Goal: Task Accomplishment & Management: Manage account settings

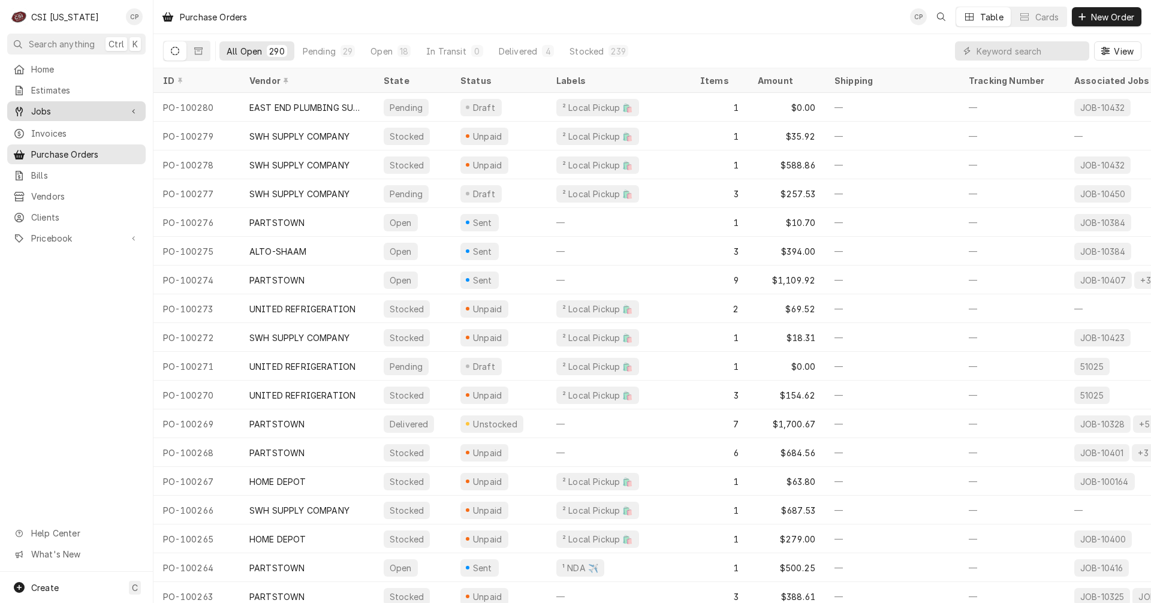
click at [47, 109] on span "Jobs" at bounding box center [76, 111] width 91 height 13
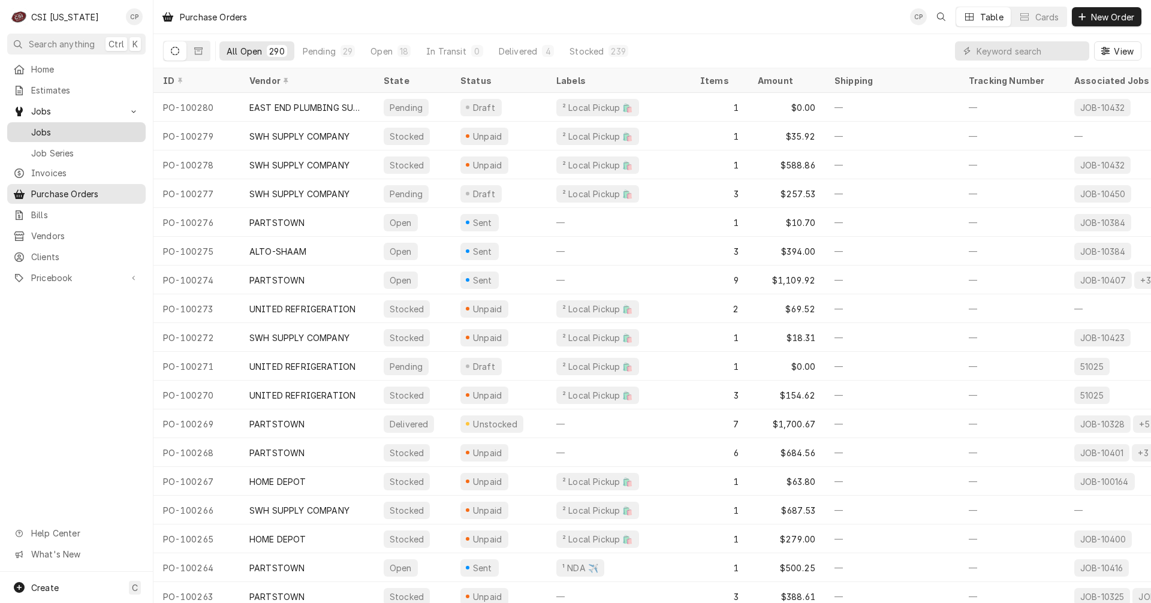
click at [40, 131] on span "Jobs" at bounding box center [85, 132] width 109 height 13
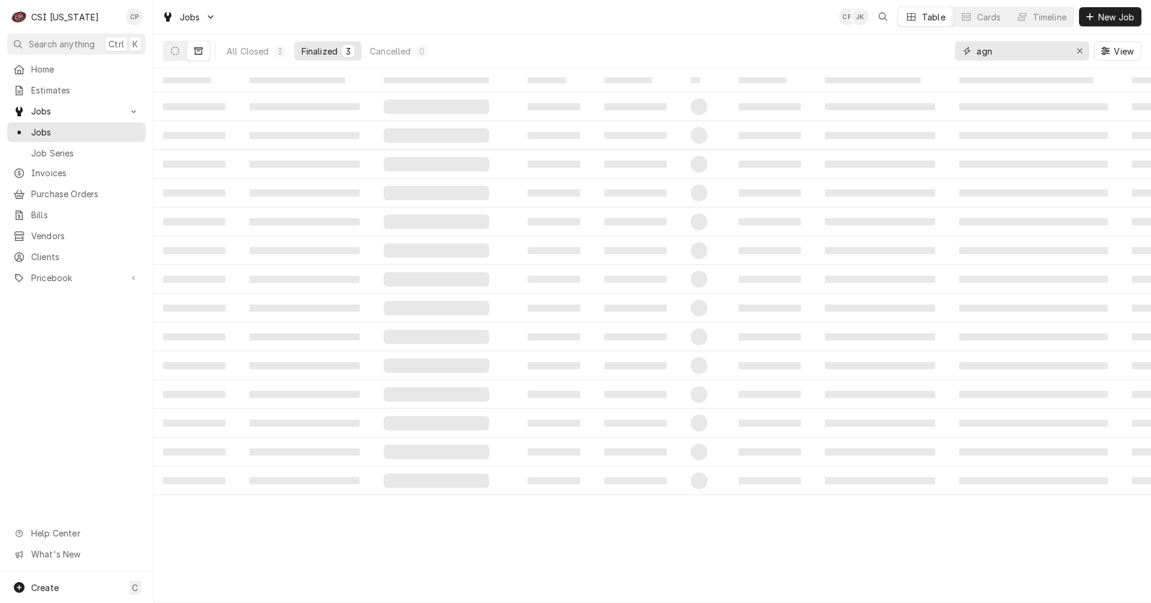
drag, startPoint x: 957, startPoint y: 53, endPoint x: 941, endPoint y: 55, distance: 16.2
click at [941, 55] on div "All Closed 3 Finalized 3 Cancelled 0 agn View" at bounding box center [652, 51] width 978 height 34
type input "dutch"
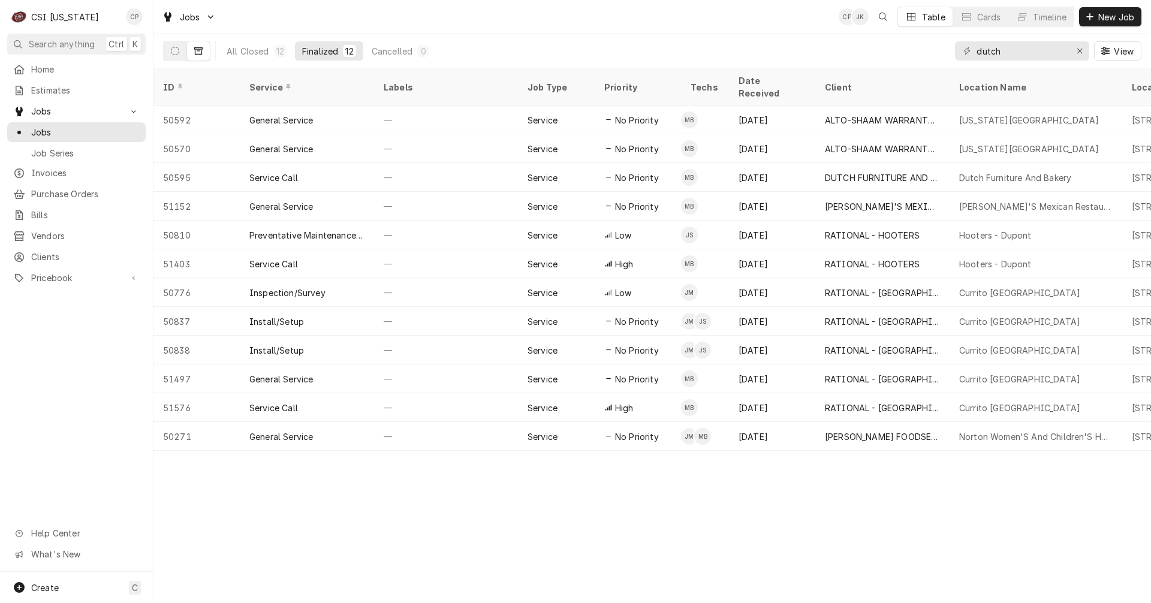
click at [200, 49] on icon "Dynamic Content Wrapper" at bounding box center [198, 50] width 8 height 7
click at [176, 52] on icon "Dynamic Content Wrapper" at bounding box center [175, 51] width 8 height 8
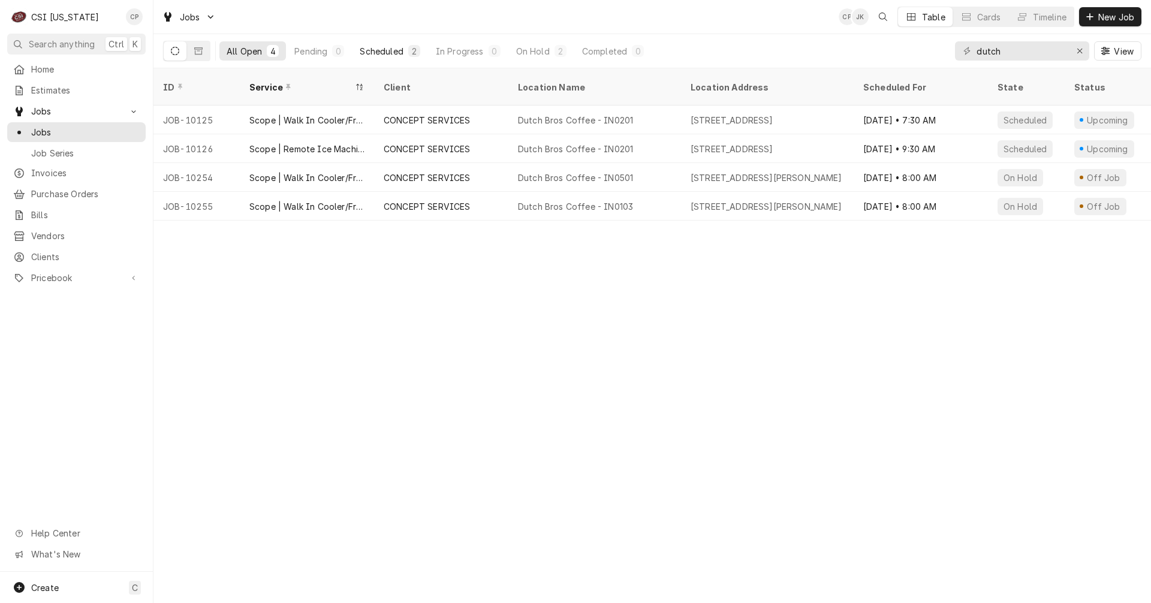
click at [382, 52] on div "Scheduled" at bounding box center [381, 51] width 43 height 13
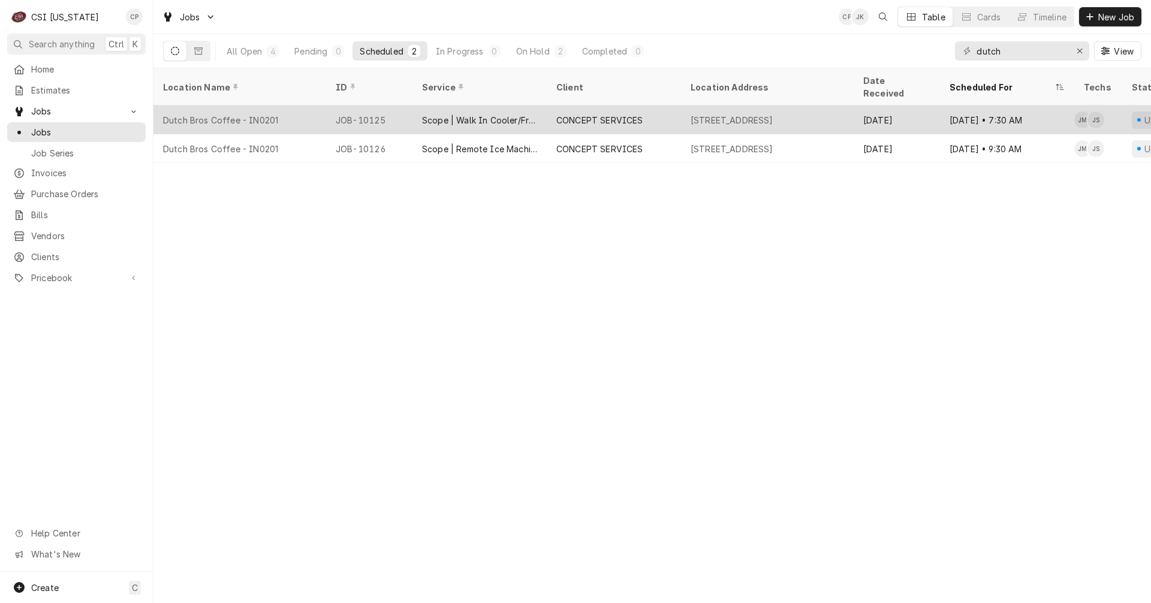
click at [478, 114] on div "Scope | Walk In Cooler/Freezer Install" at bounding box center [479, 120] width 115 height 13
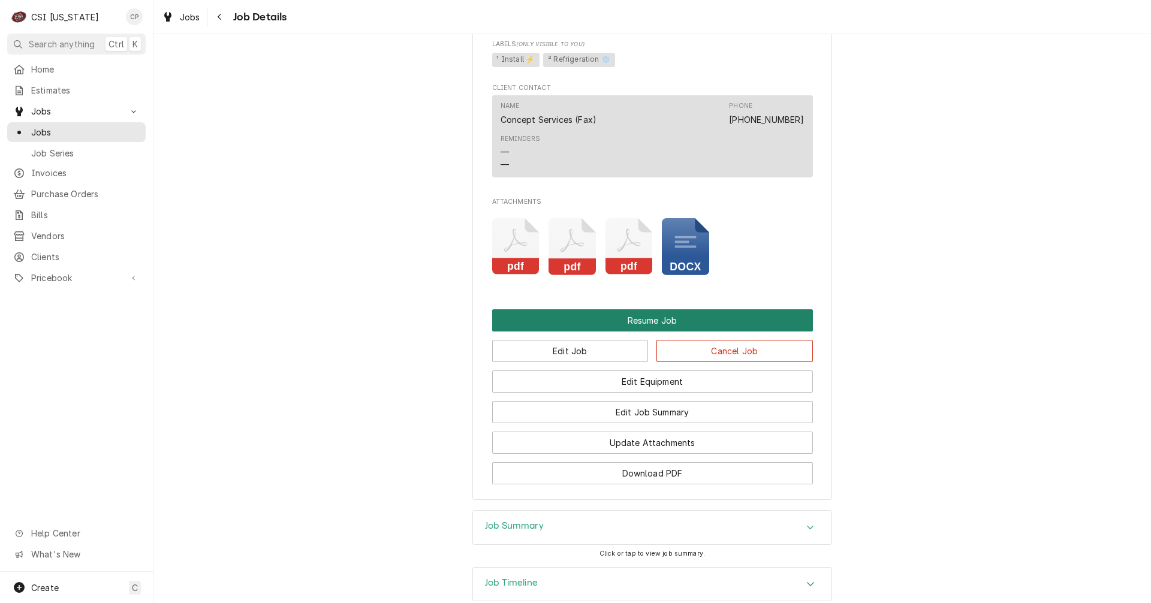
scroll to position [1259, 0]
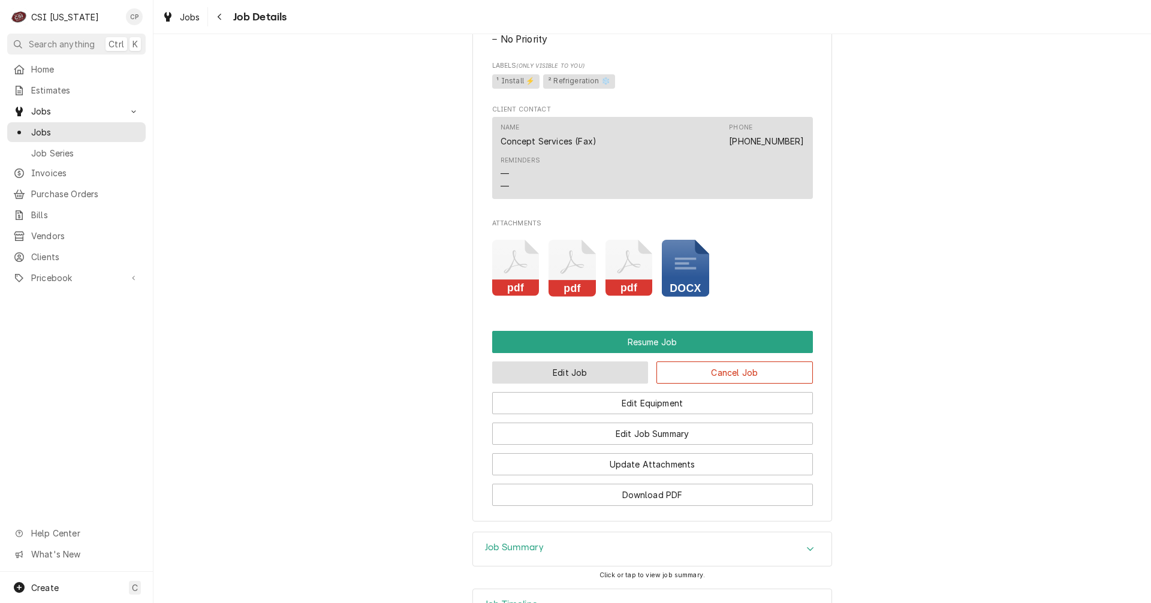
click at [576, 384] on button "Edit Job" at bounding box center [570, 372] width 156 height 22
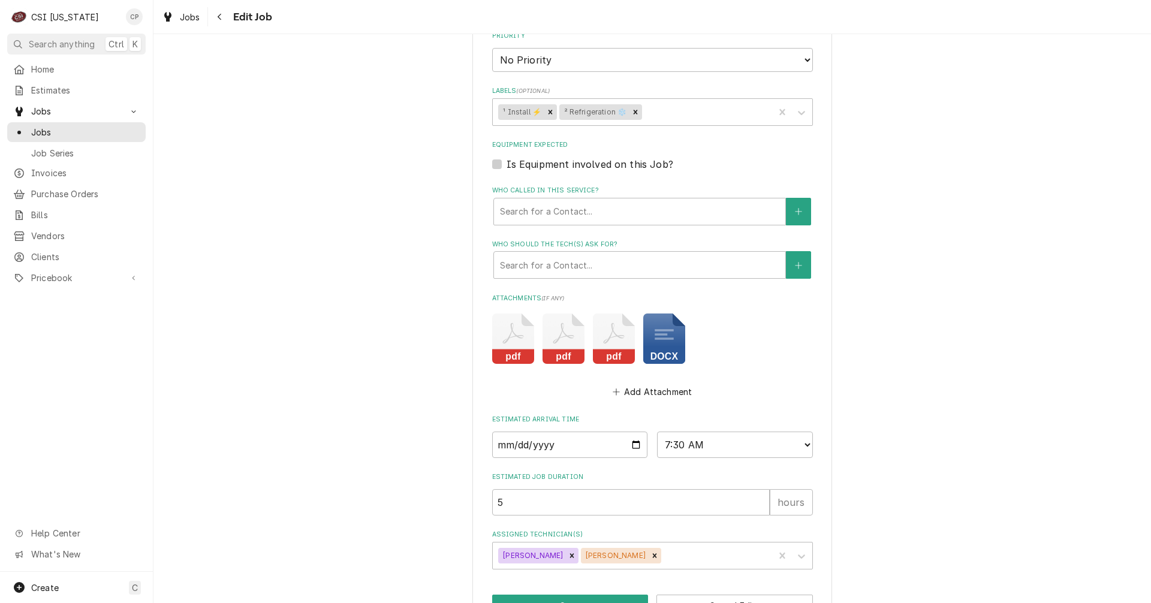
scroll to position [920, 0]
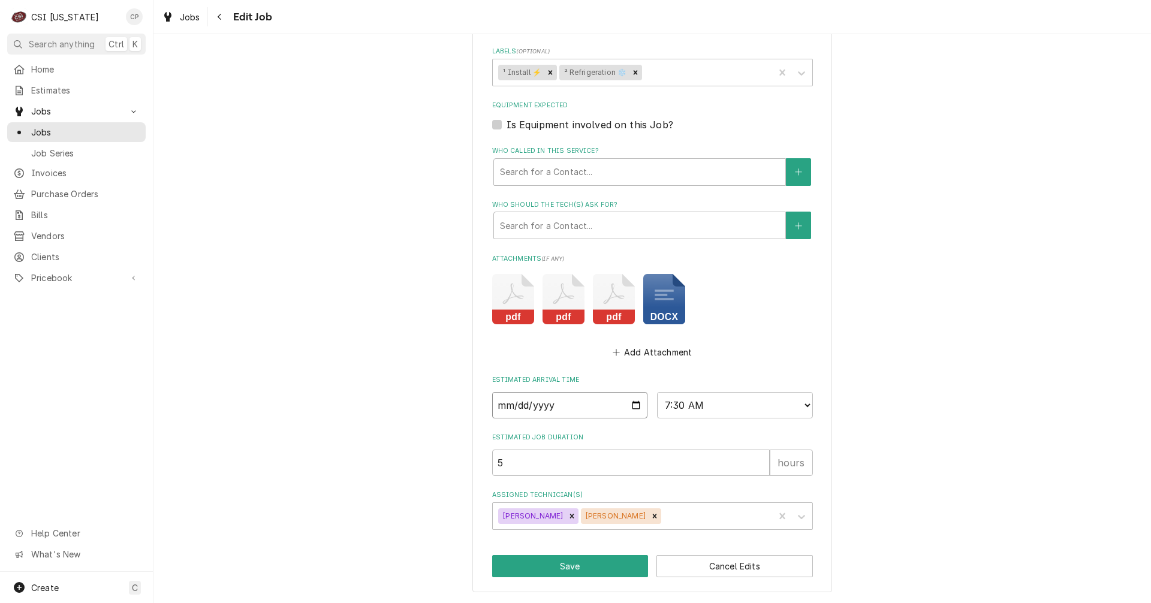
click at [632, 406] on input "2025-08-14" at bounding box center [570, 405] width 156 height 26
type textarea "x"
type input "[DATE]"
click at [581, 571] on button "Save" at bounding box center [570, 566] width 156 height 22
type textarea "x"
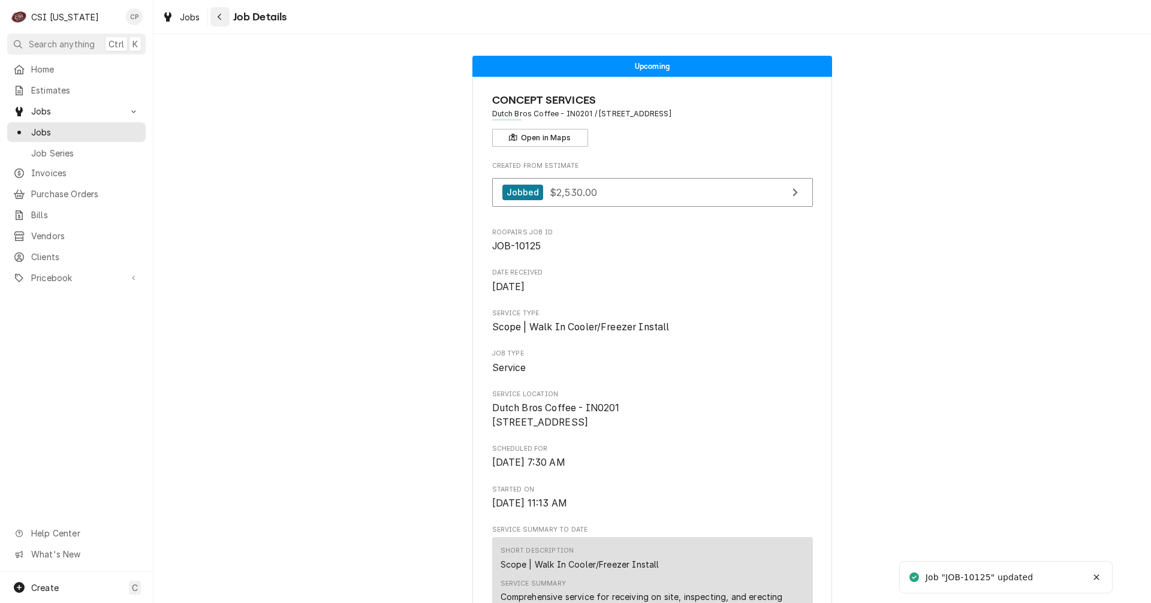
click at [224, 19] on div "Navigate back" at bounding box center [220, 17] width 12 height 12
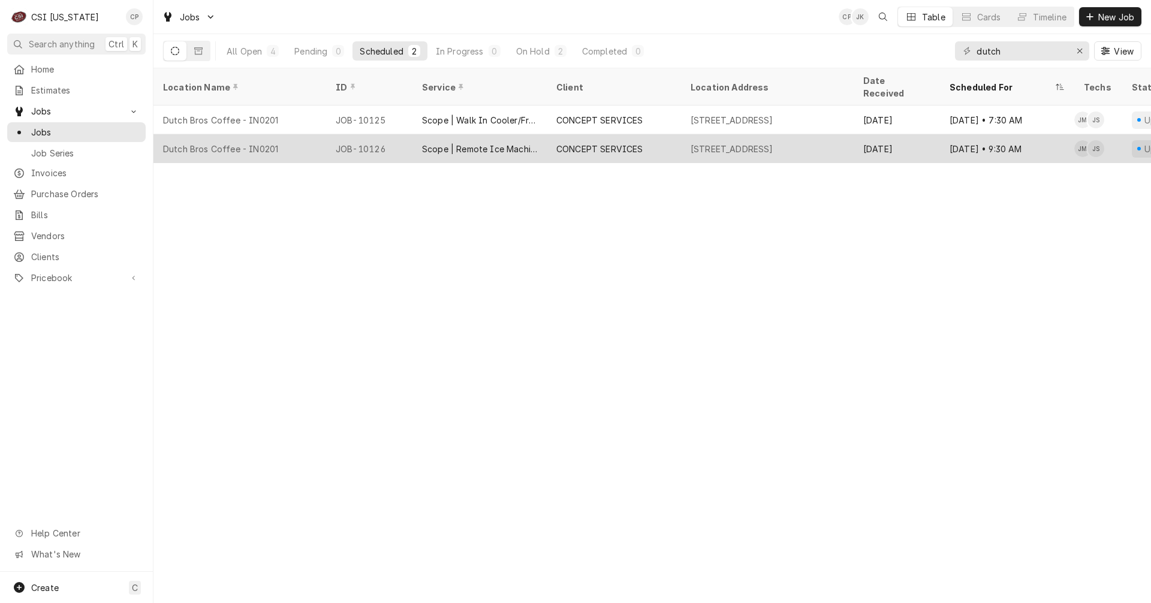
click at [366, 135] on div "JOB-10126" at bounding box center [369, 148] width 86 height 29
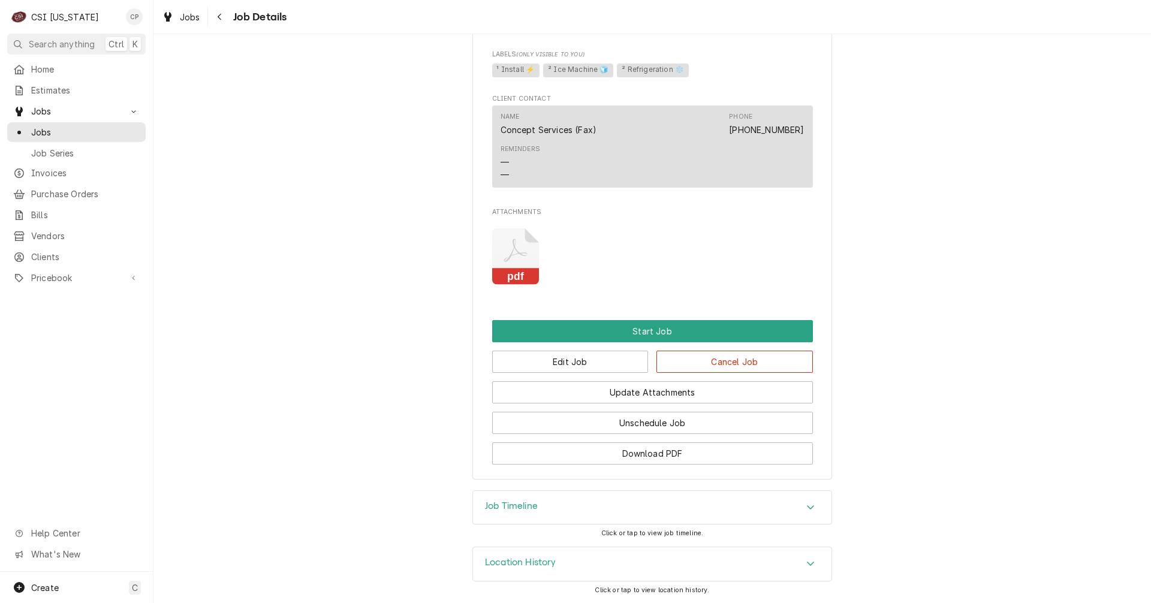
scroll to position [931, 0]
click at [559, 354] on button "Edit Job" at bounding box center [570, 362] width 156 height 22
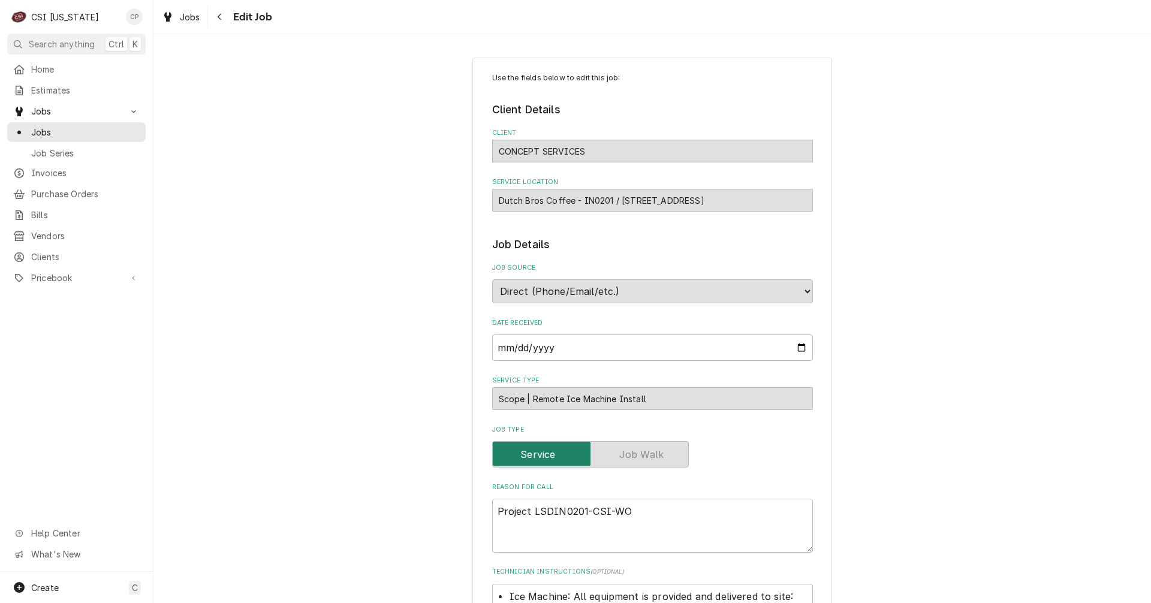
type textarea "x"
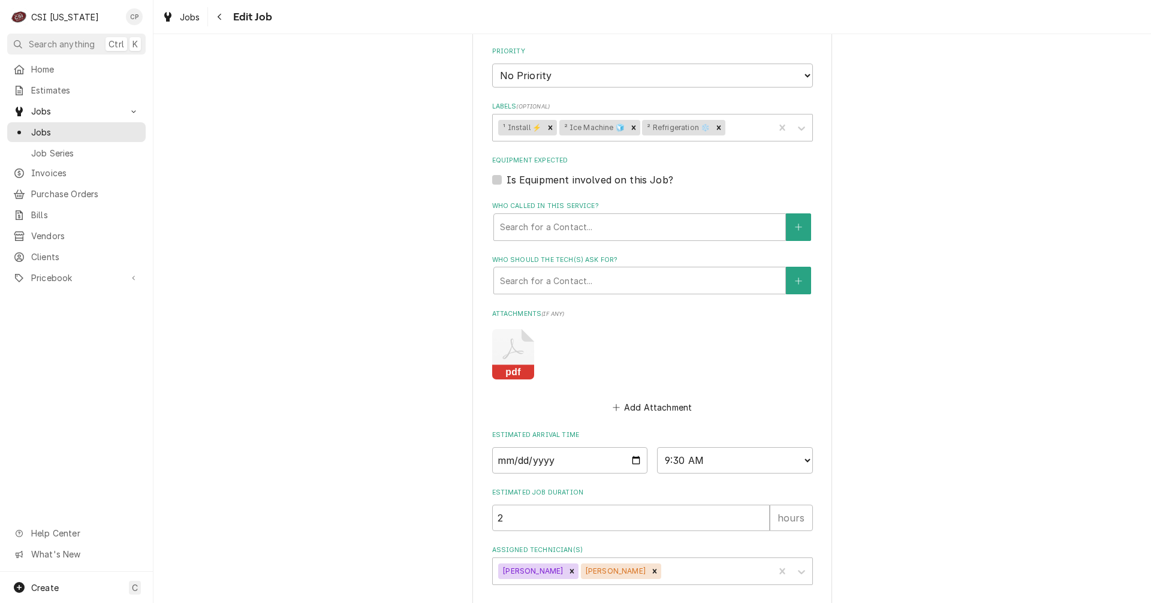
scroll to position [819, 0]
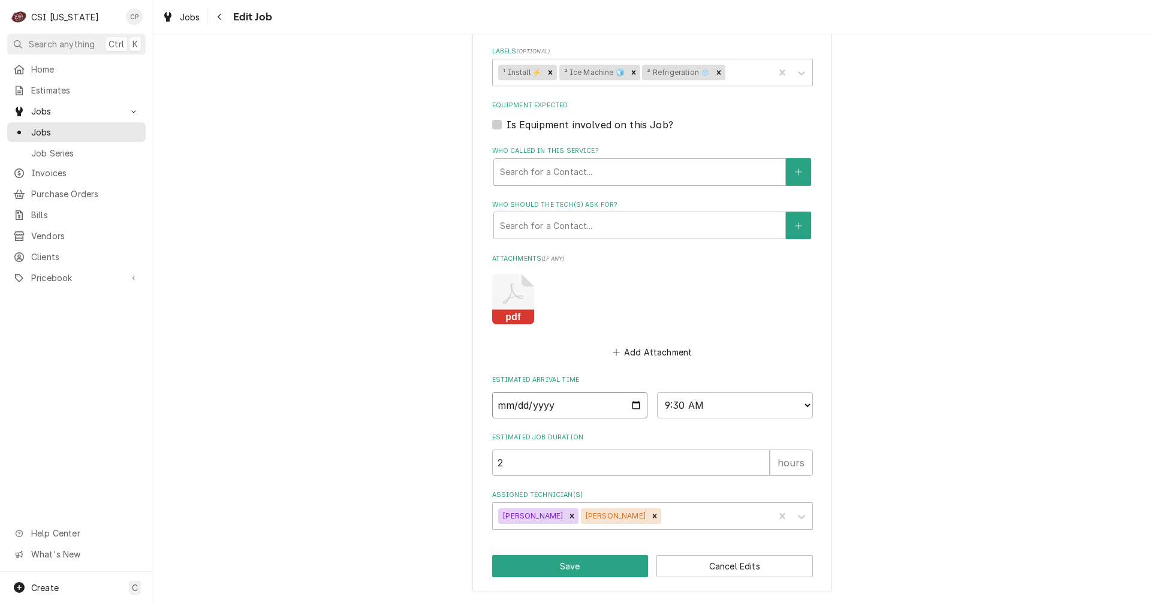
click at [629, 406] on input "2025-08-14" at bounding box center [570, 405] width 156 height 26
type input "2025-08-15"
click at [587, 568] on button "Save" at bounding box center [570, 566] width 156 height 22
type textarea "x"
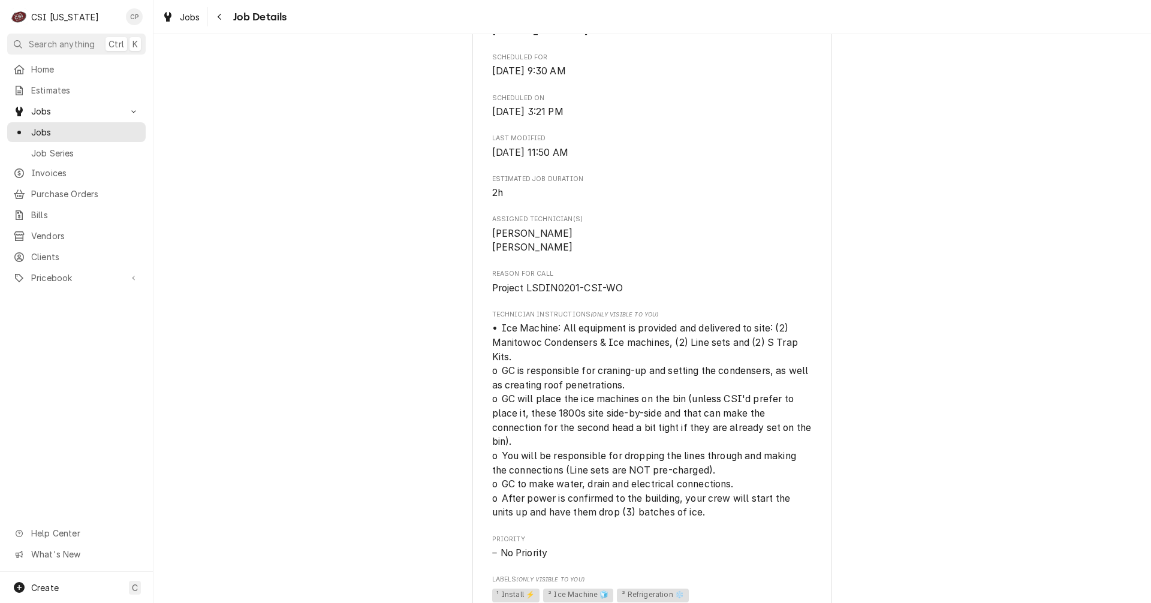
scroll to position [92, 0]
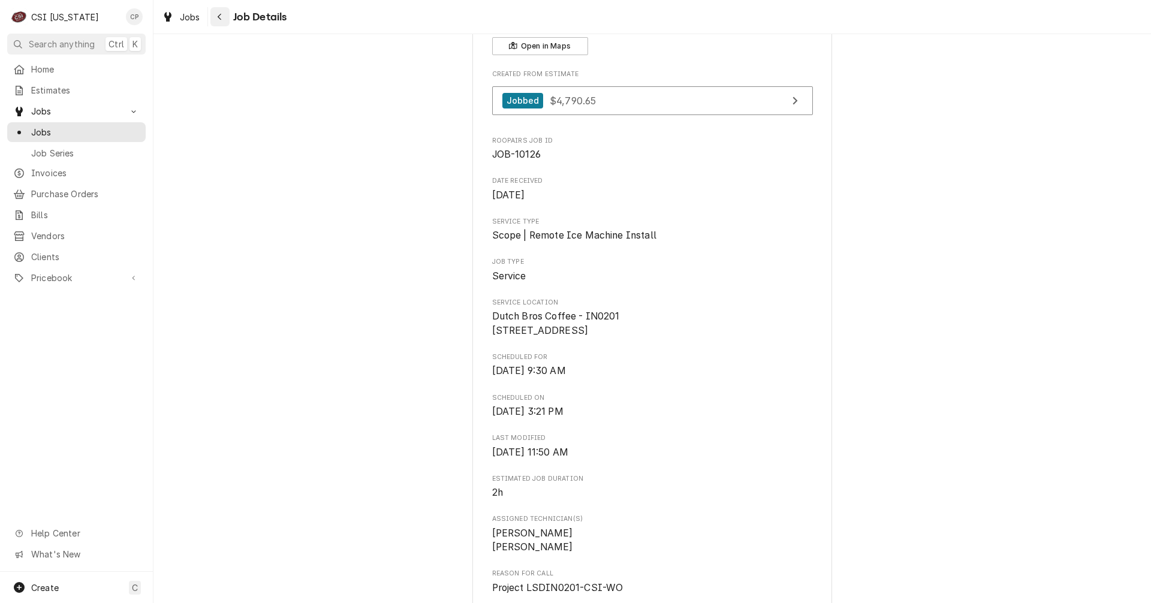
click at [219, 16] on icon "Navigate back" at bounding box center [220, 17] width 4 height 7
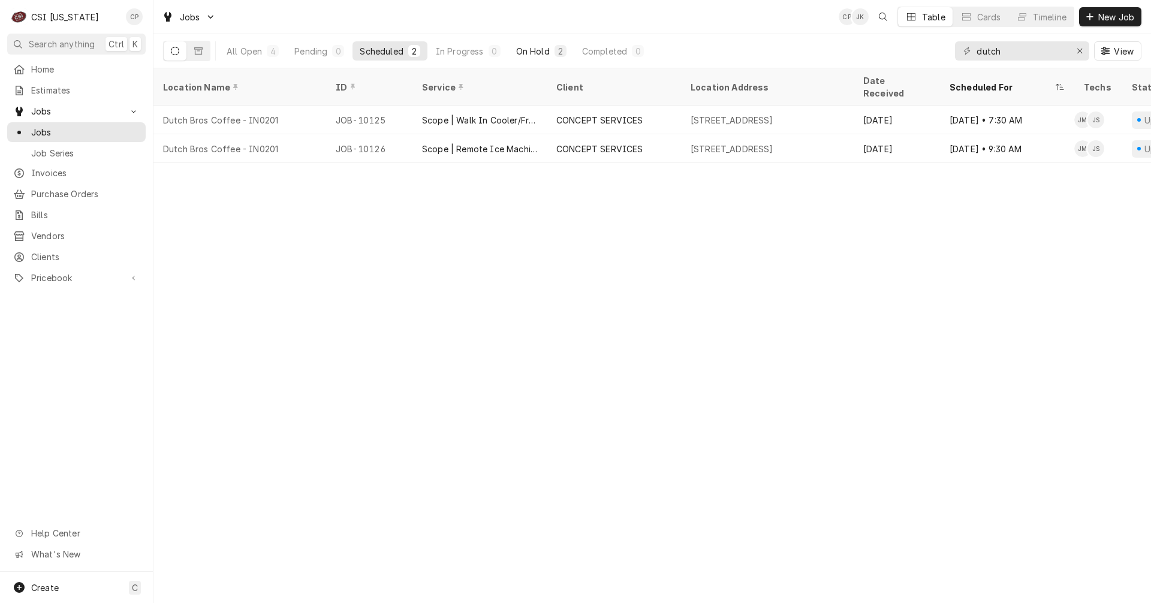
click at [547, 50] on div "On Hold" at bounding box center [533, 51] width 34 height 13
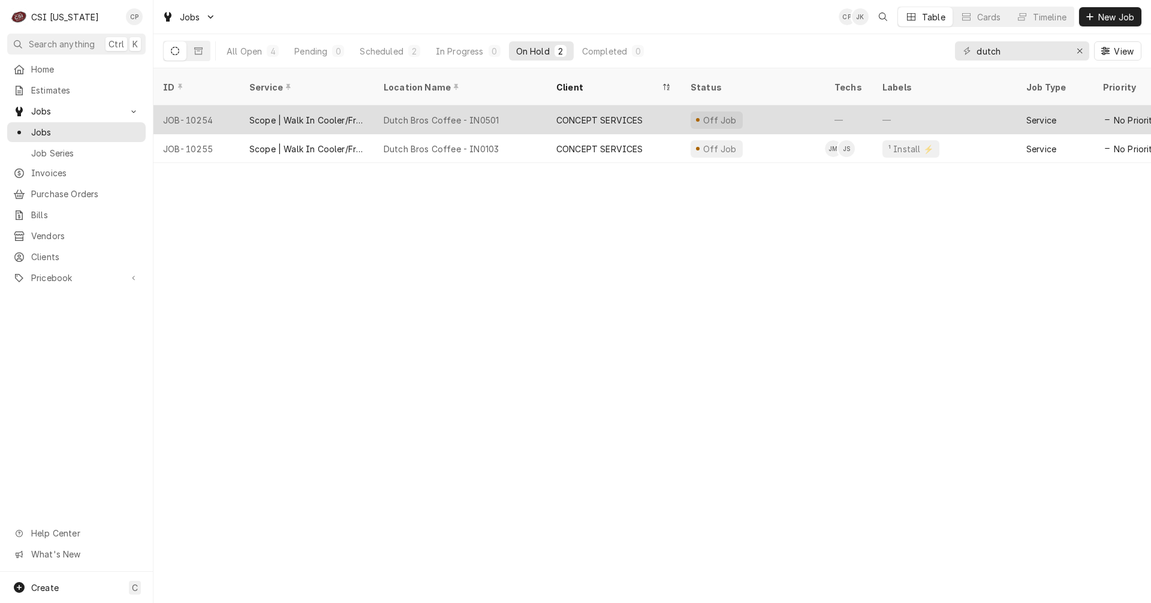
click at [437, 114] on div "Dutch Bros Coffee - IN0501" at bounding box center [441, 120] width 115 height 13
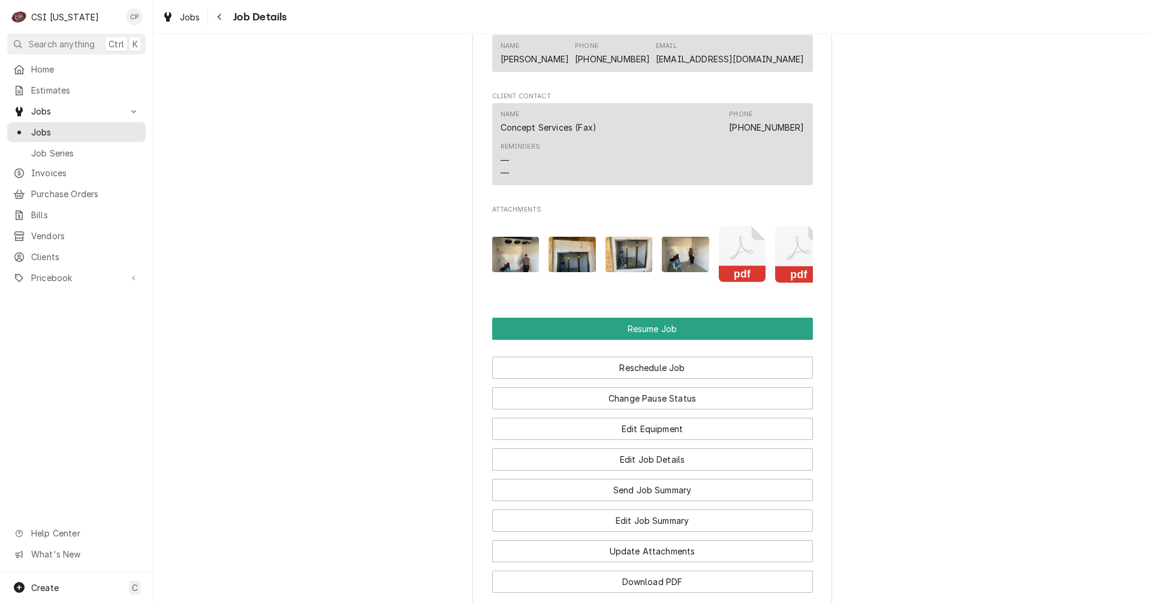
scroll to position [1199, 0]
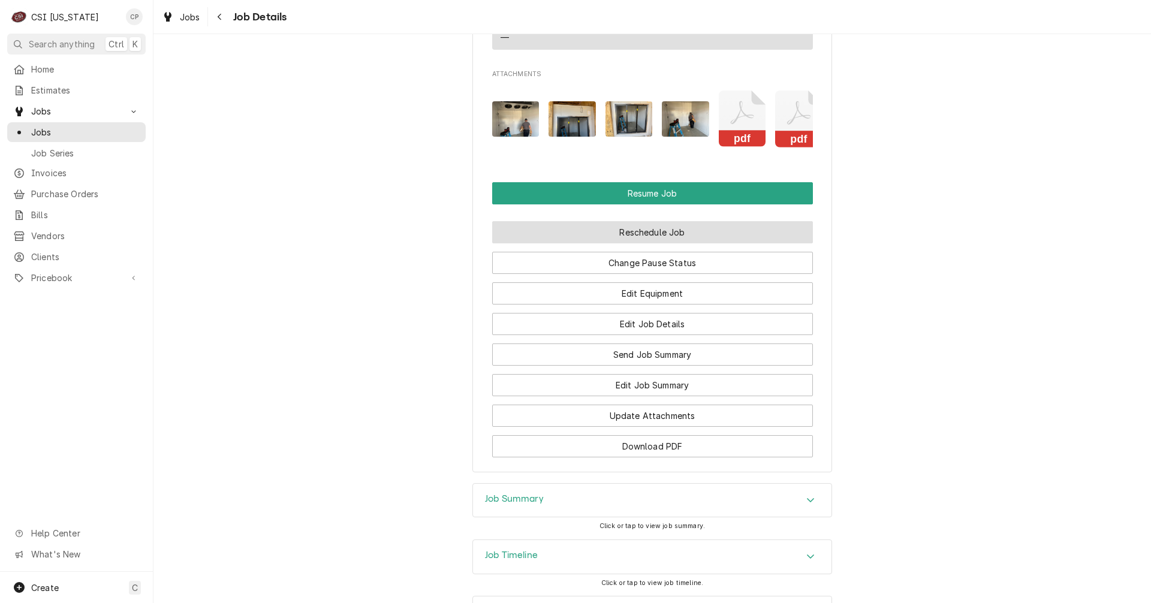
click at [605, 243] on button "Reschedule Job" at bounding box center [652, 232] width 321 height 22
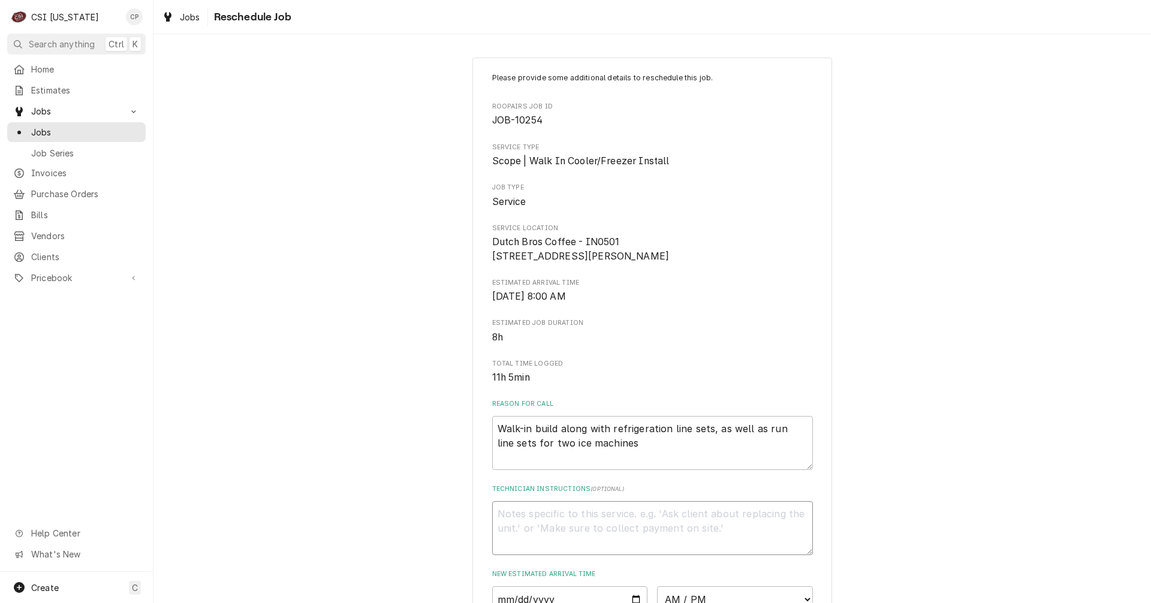
click at [555, 535] on textarea "Technician Instructions ( optional )" at bounding box center [652, 528] width 321 height 54
type textarea "x"
type textarea "l"
type textarea "x"
type textarea "li"
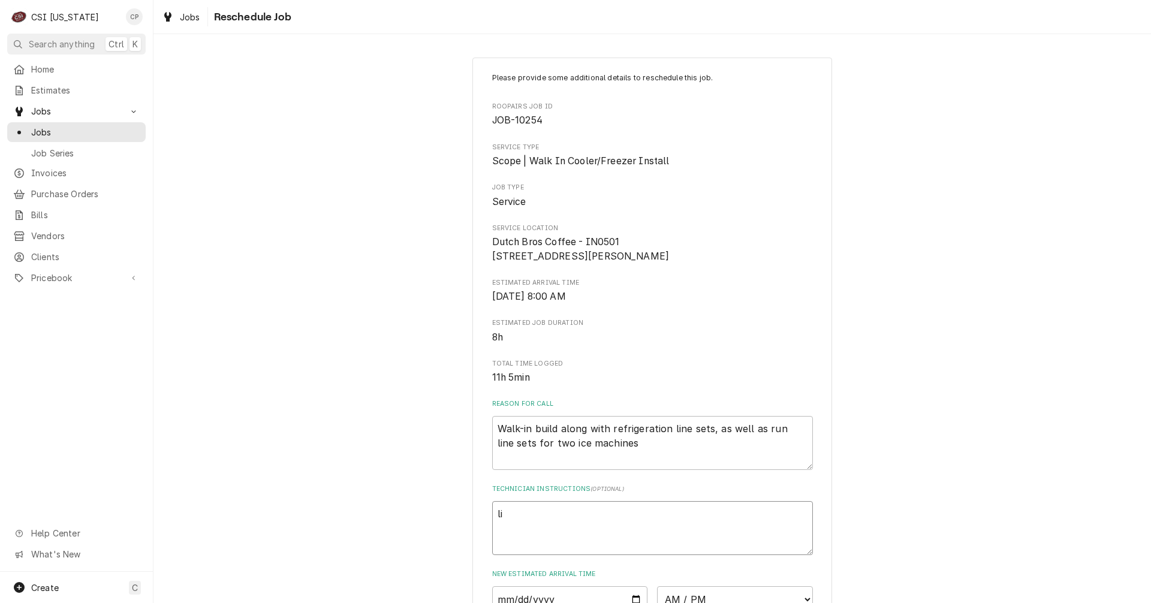
type textarea "x"
type textarea "lin"
type textarea "x"
type textarea "line"
type textarea "x"
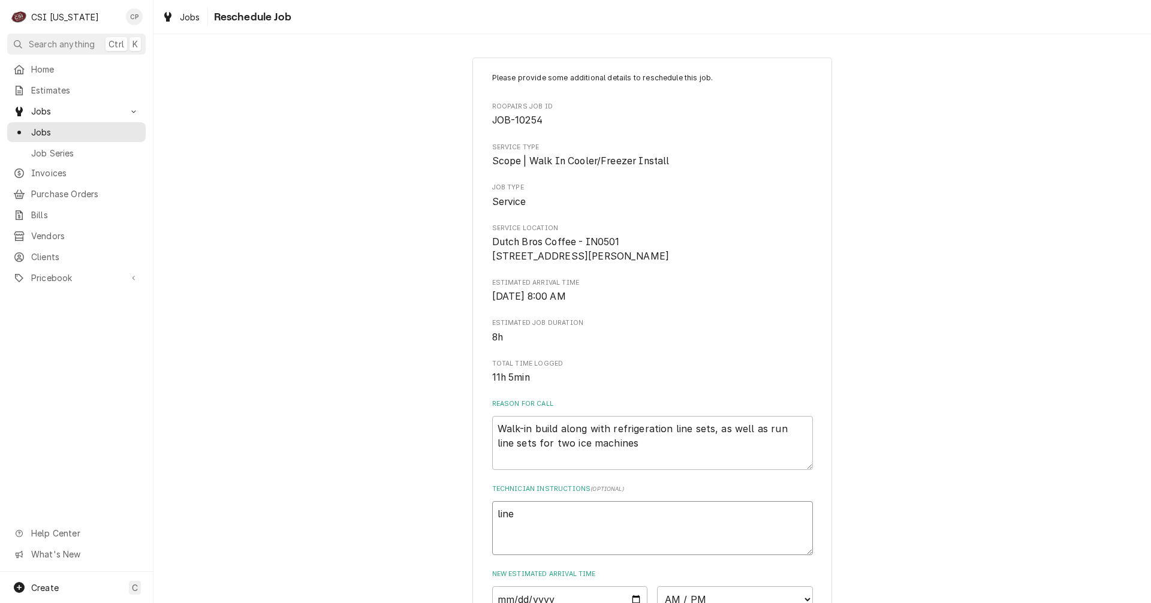
type textarea "line"
type textarea "x"
type textarea "line"
type textarea "x"
type textarea "lines"
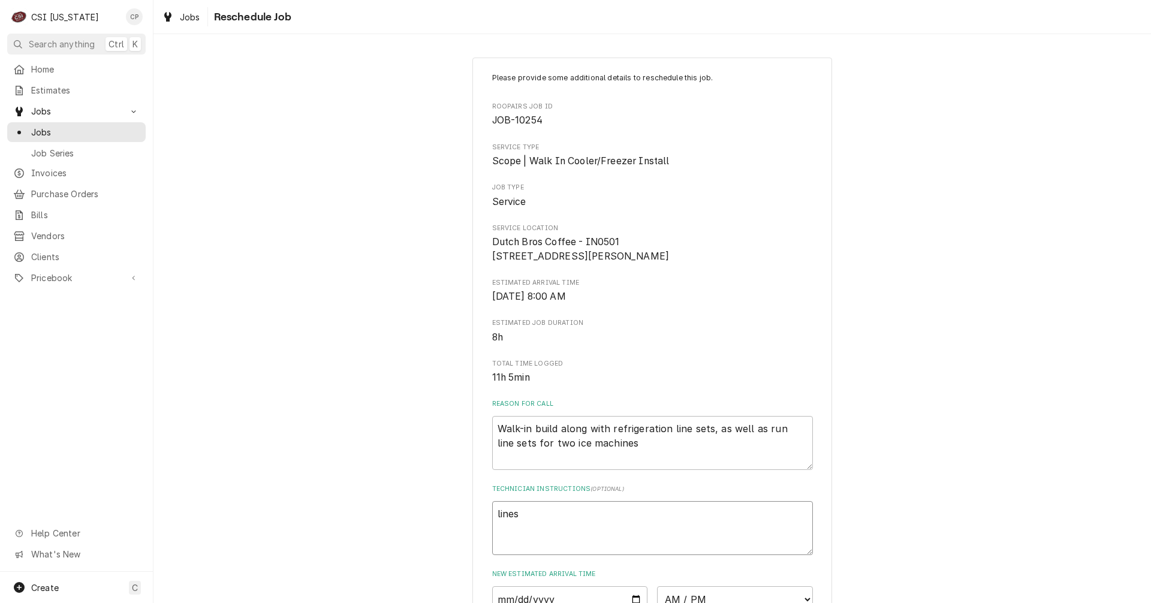
type textarea "x"
type textarea "lines"
type textarea "x"
type textarea "lines"
type textarea "x"
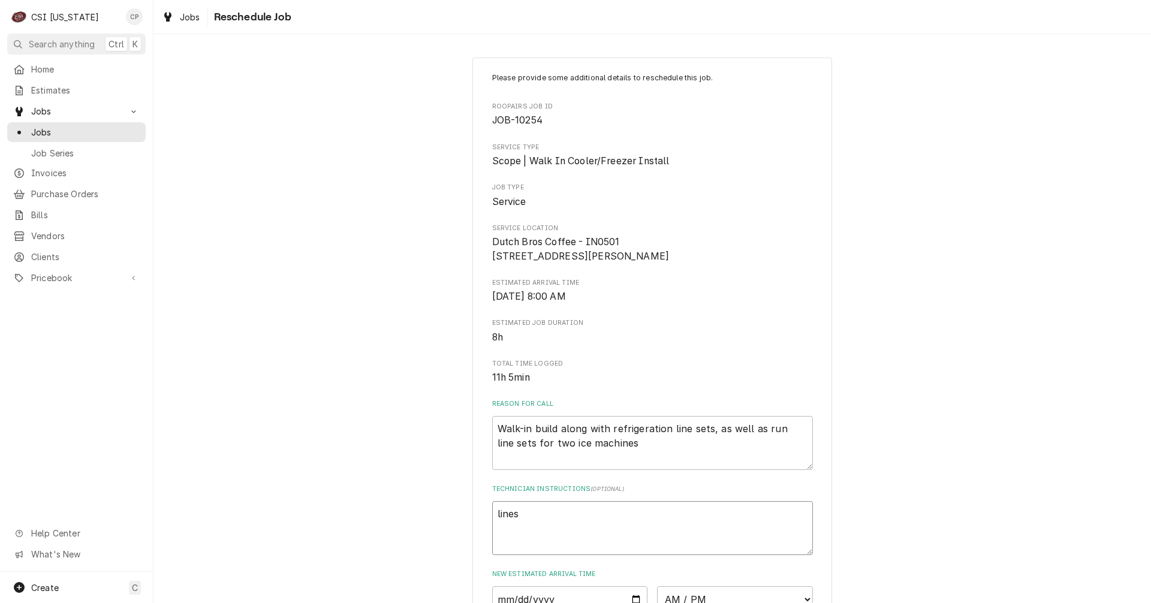
type textarea "line"
type textarea "x"
type textarea "line"
type textarea "x"
type textarea "line s"
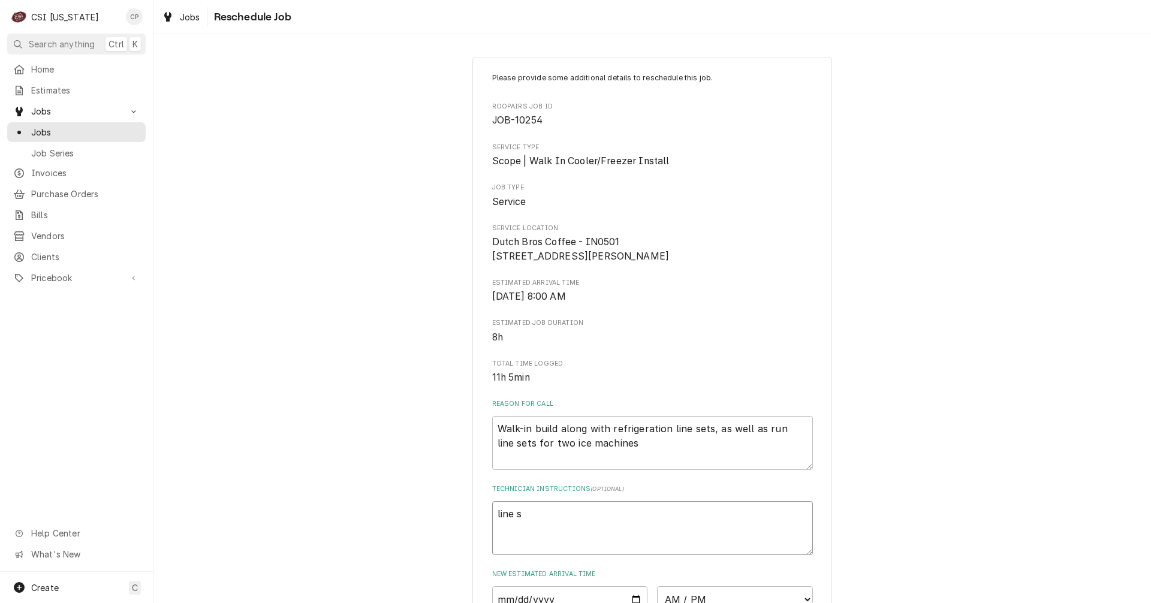
type textarea "x"
type textarea "line se"
type textarea "x"
type textarea "line set"
type textarea "x"
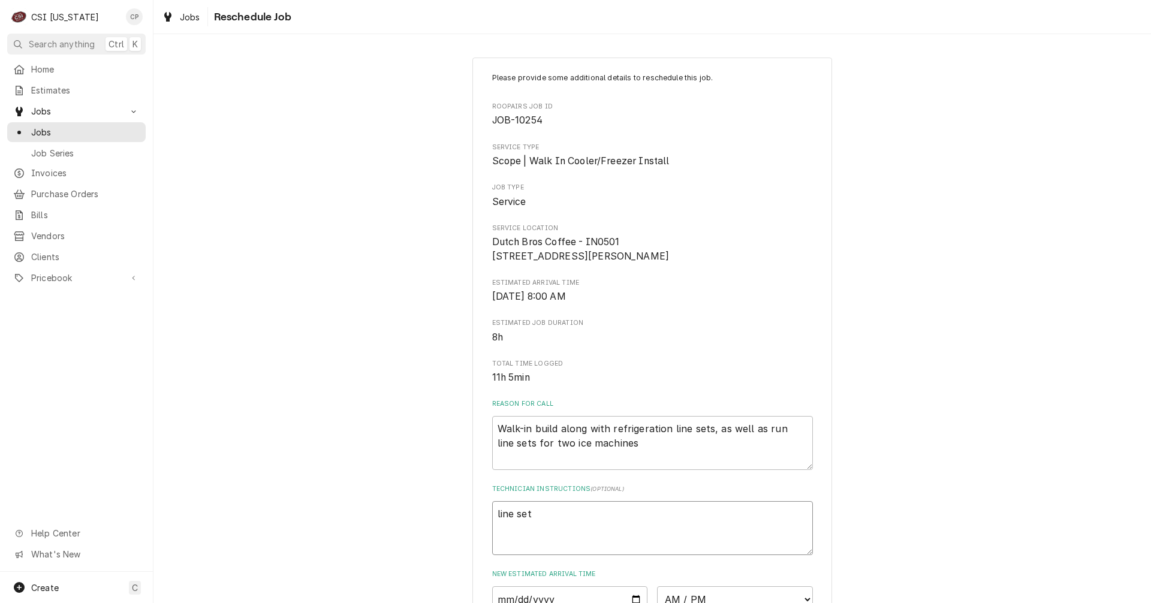
type textarea "line set"
type textarea "x"
type textarea "line set r"
type textarea "x"
type textarea "line set ru"
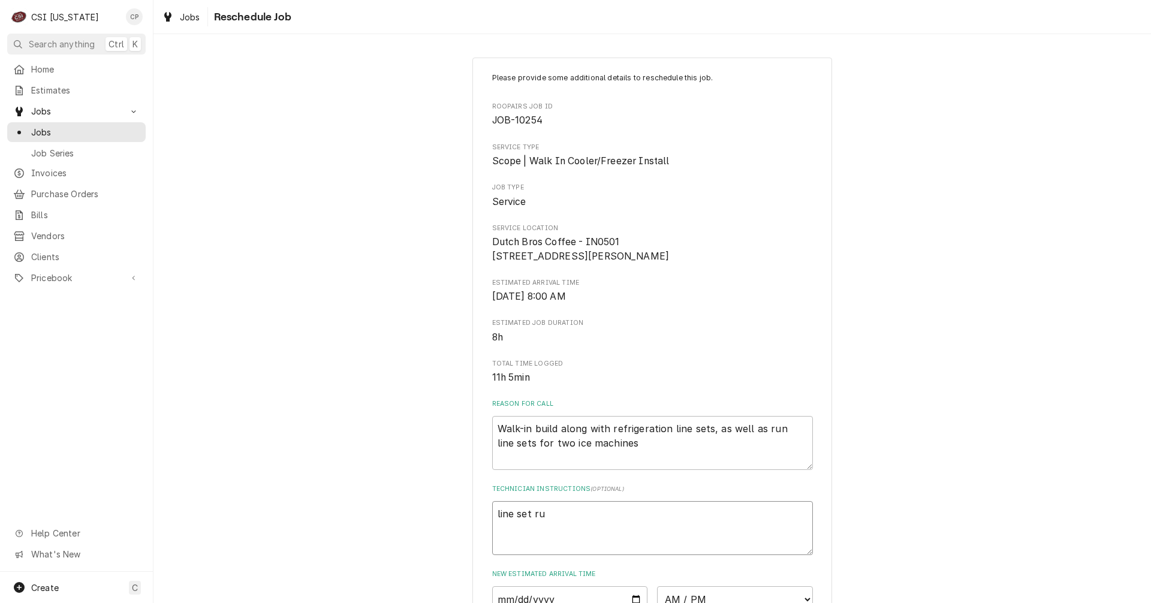
type textarea "x"
type textarea "line set run"
type textarea "x"
type textarea "line set runk"
type textarea "x"
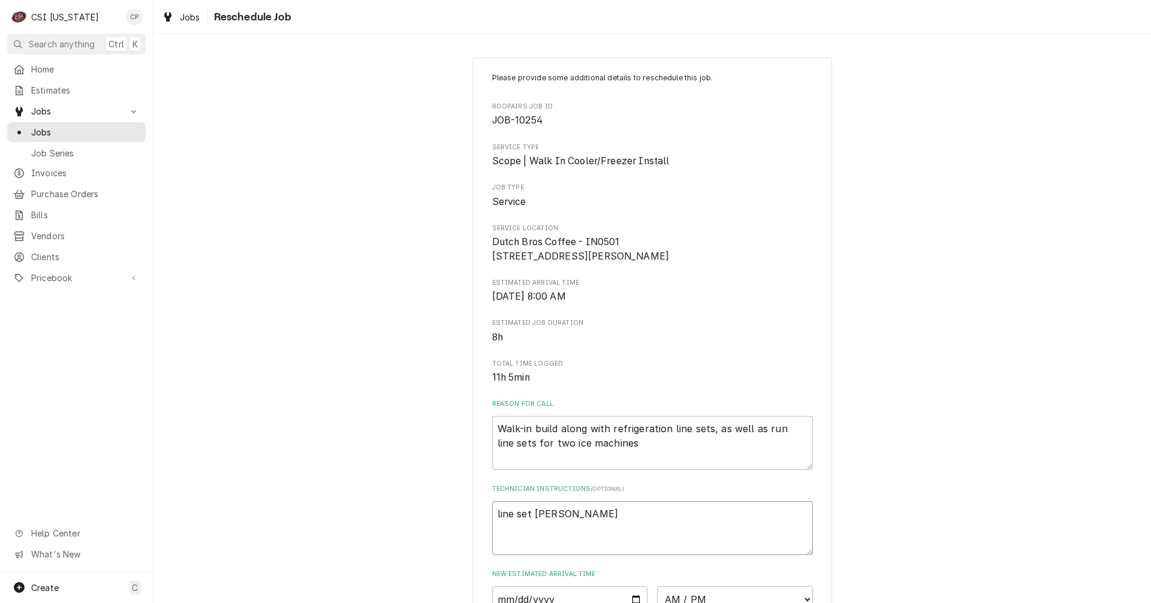
type textarea "line set runk"
type textarea "x"
type textarea "line set runk"
type textarea "x"
type textarea "line set run"
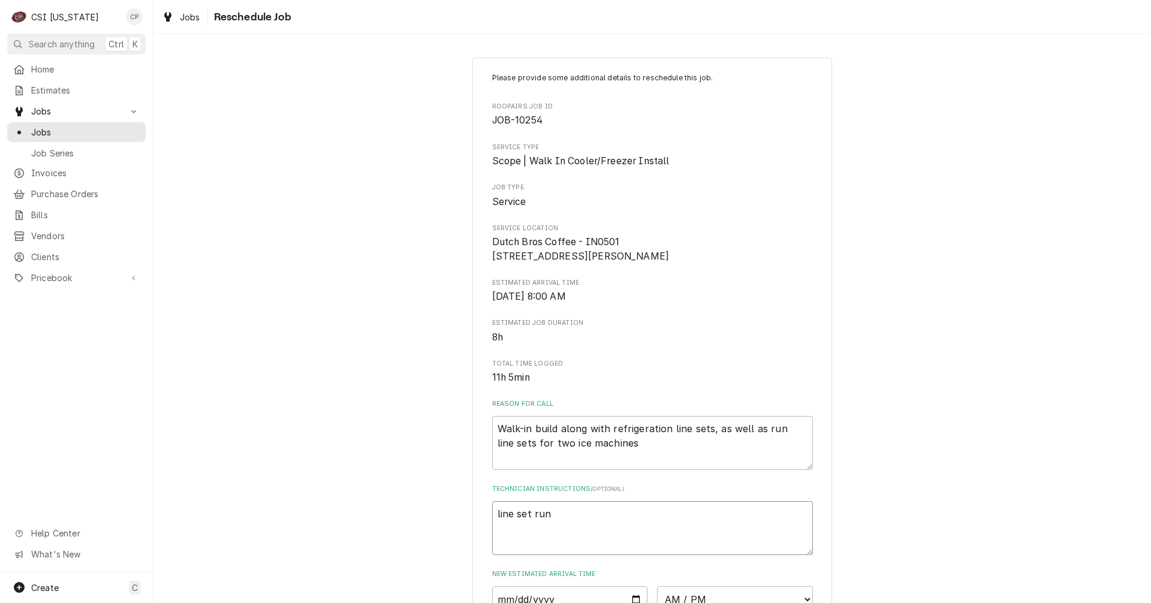
type textarea "x"
type textarea "line set run"
type textarea "x"
type textarea "line set run f"
type textarea "x"
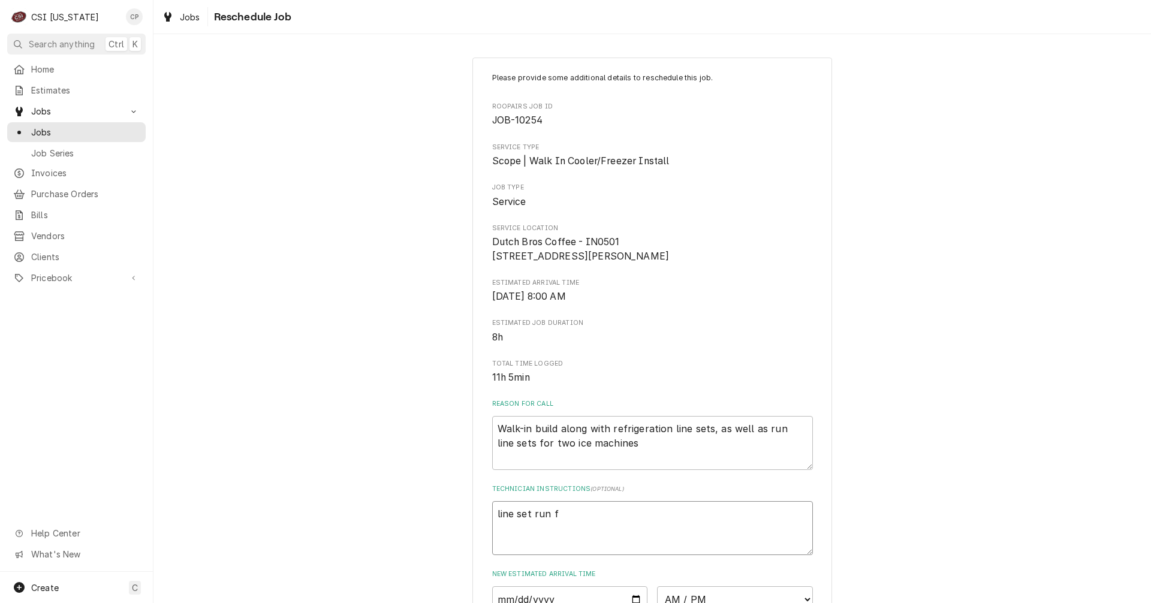
type textarea "line set run fo"
type textarea "x"
type textarea "line set run for"
type textarea "x"
type textarea "line set run for"
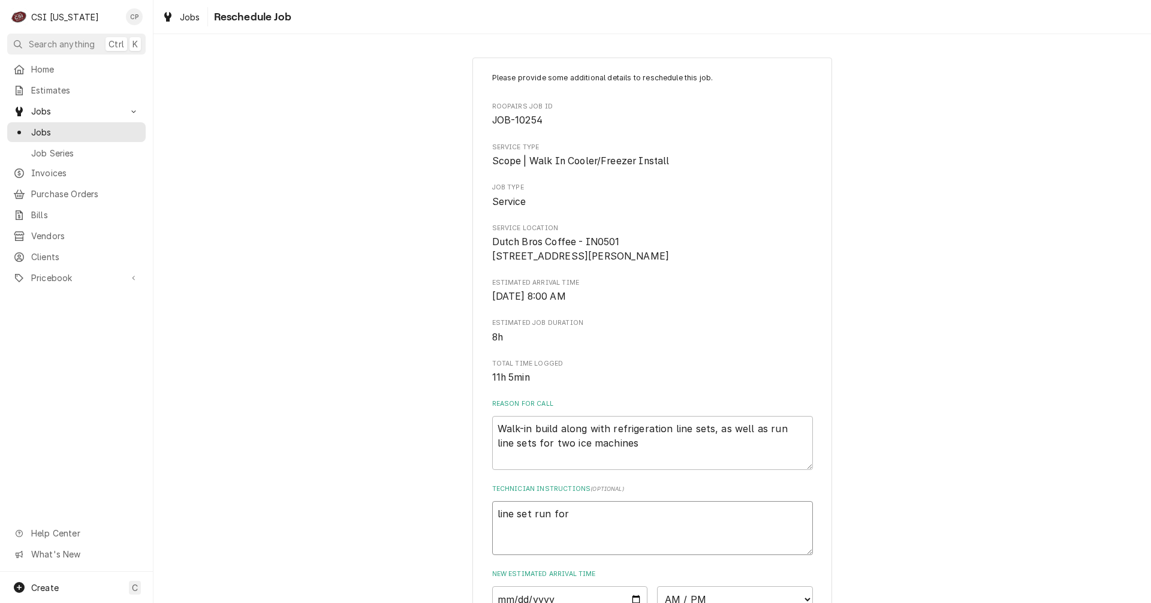
type textarea "x"
type textarea "line set run for t"
type textarea "x"
type textarea "line set run for th"
type textarea "x"
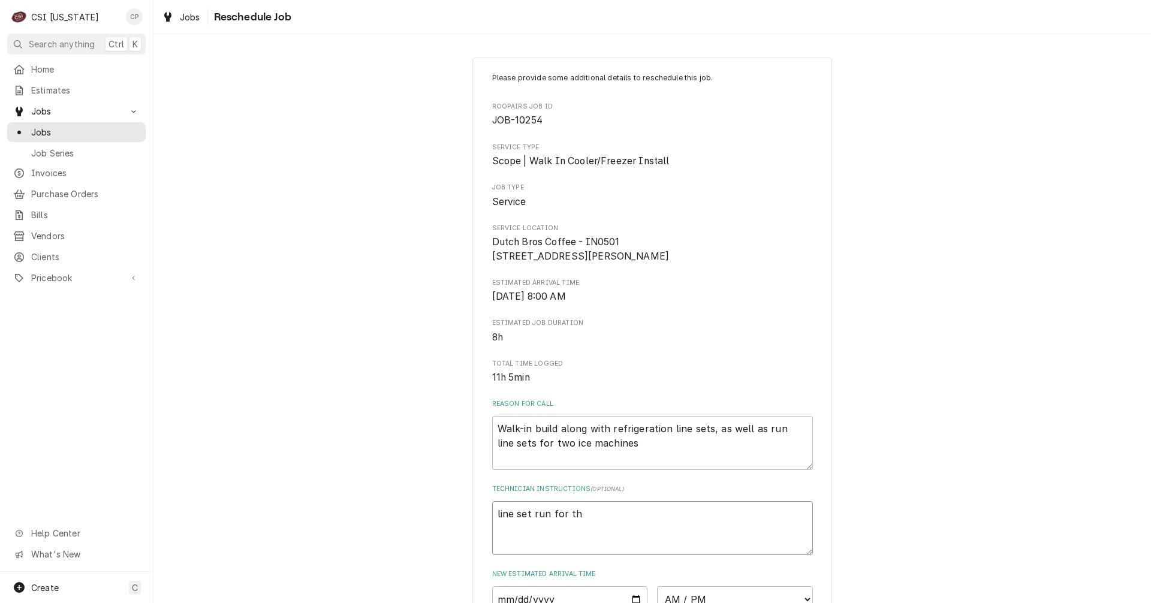
type textarea "line set run for the"
type textarea "x"
type textarea "line set run for the"
type textarea "x"
type textarea "line set run for the w"
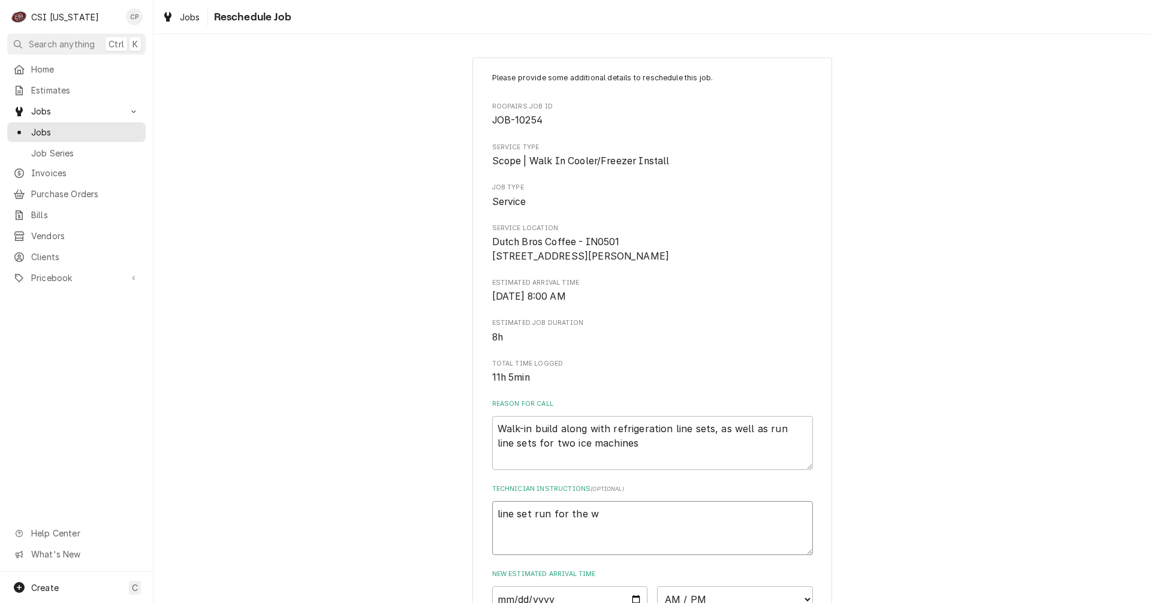
type textarea "x"
type textarea "line set run for the wl"
type textarea "x"
type textarea "line set run for the w"
type textarea "x"
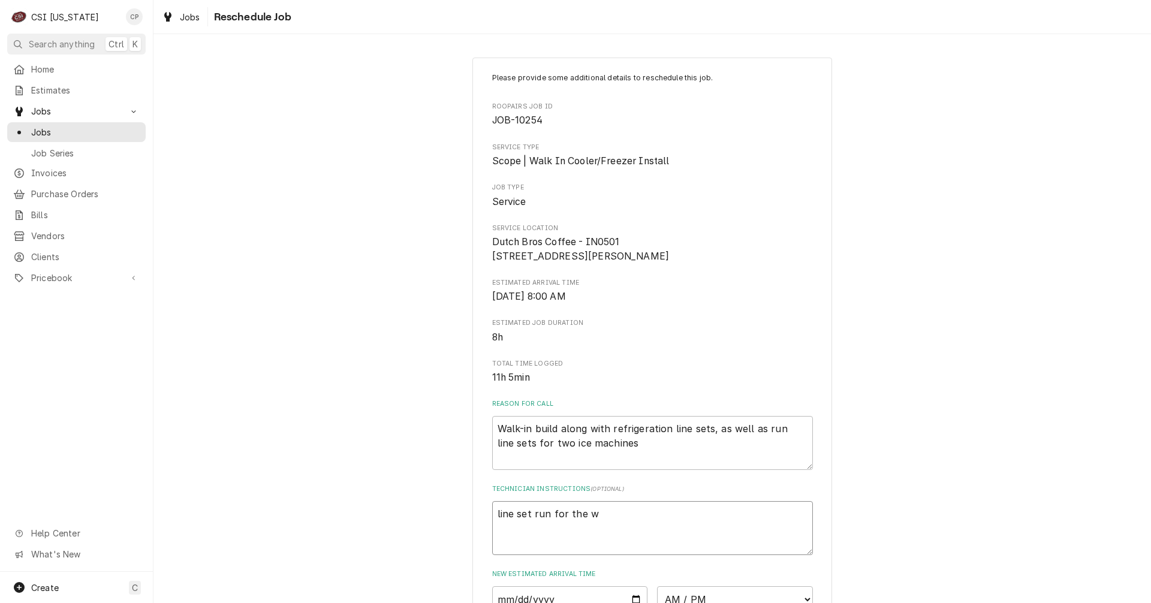
type textarea "line set run for the wa"
type textarea "x"
type textarea "line set run for the wal"
type textarea "x"
type textarea "line set run for the walk"
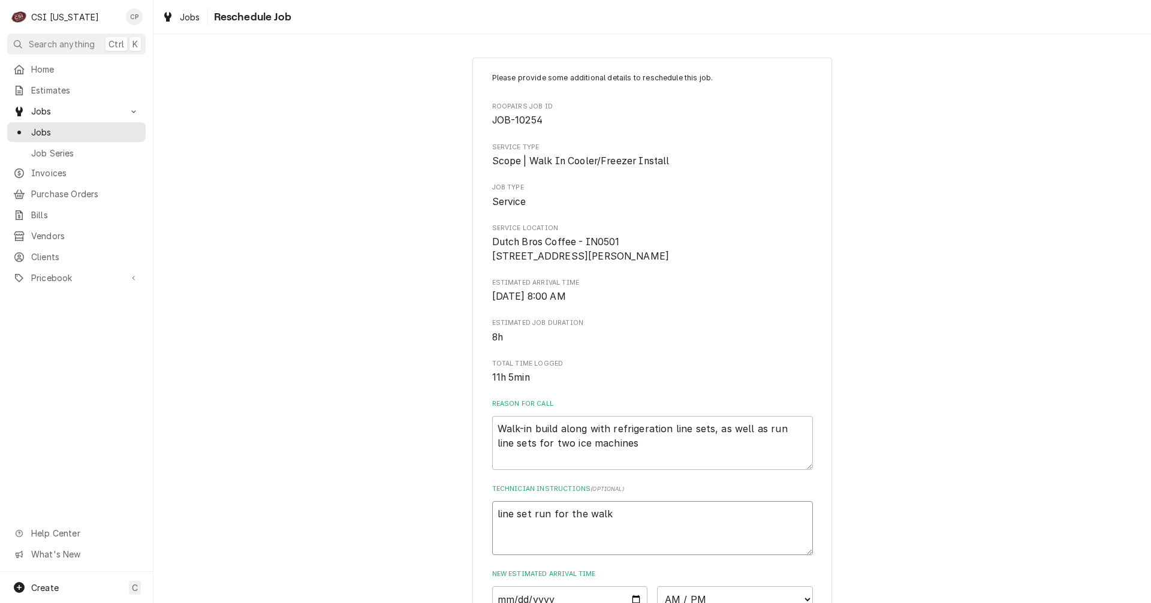
type textarea "x"
type textarea "line set run for the walk-"
type textarea "x"
type textarea "line set run for the walk-i"
type textarea "x"
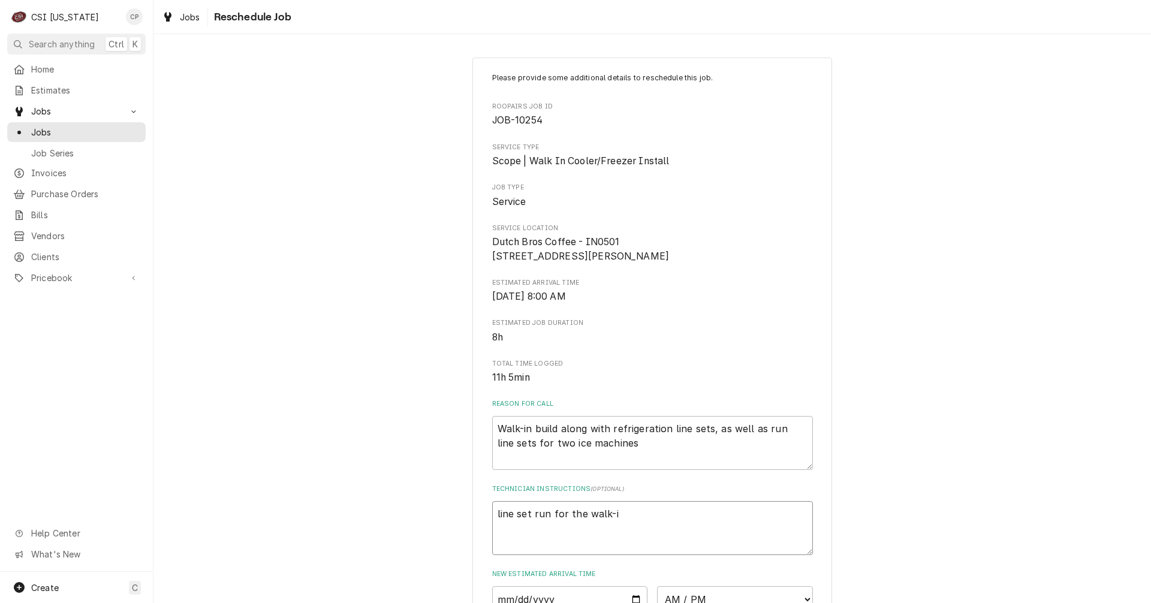
type textarea "line set run for the walk-in"
type textarea "x"
type textarea "line set run for the walk-in"
type textarea "x"
type textarea "line set run for the walk-in a"
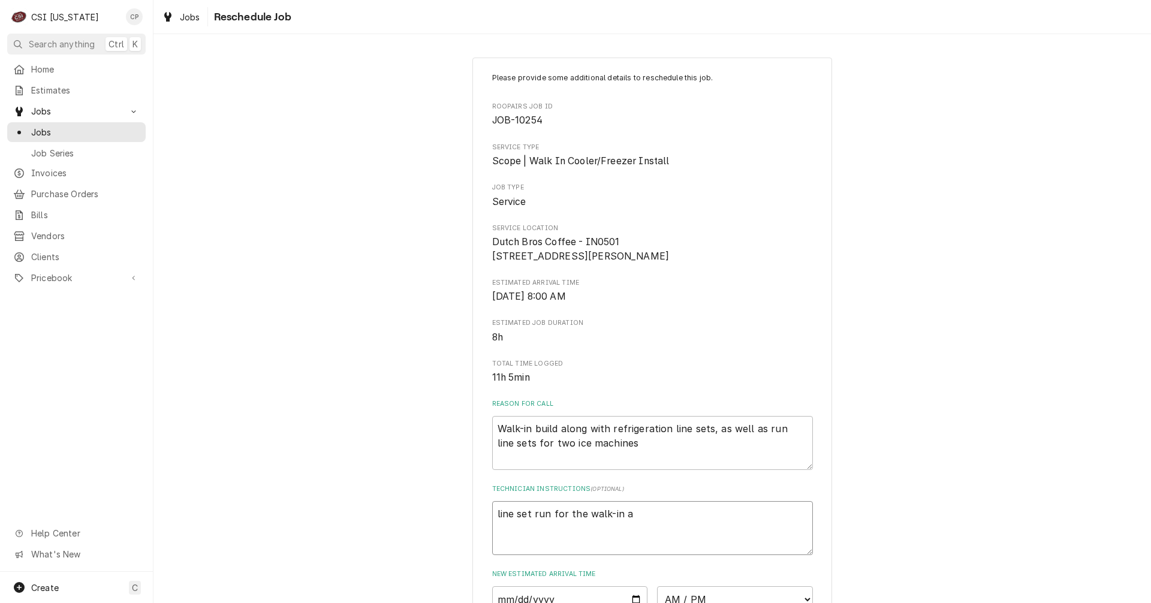
type textarea "x"
type textarea "line set run for the walk-in an"
type textarea "x"
type textarea "line set run for the walk-in and"
type textarea "x"
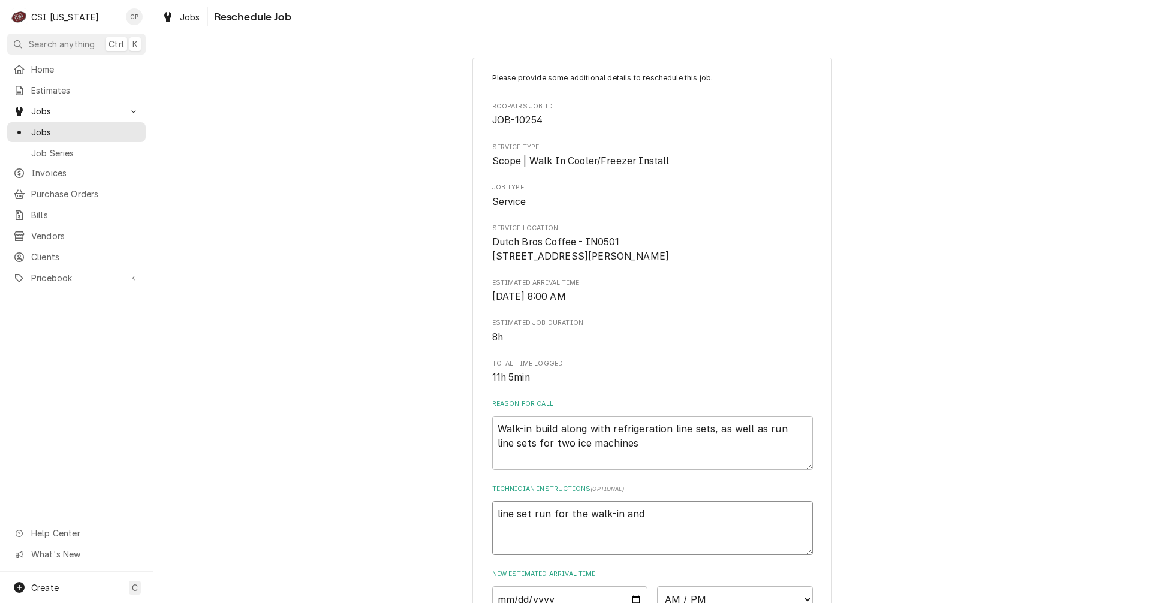
type textarea "line set run for the walk-in and"
type textarea "x"
type textarea "line set run for the walk-in and t"
type textarea "x"
type textarea "line set run for the walk-in and tw"
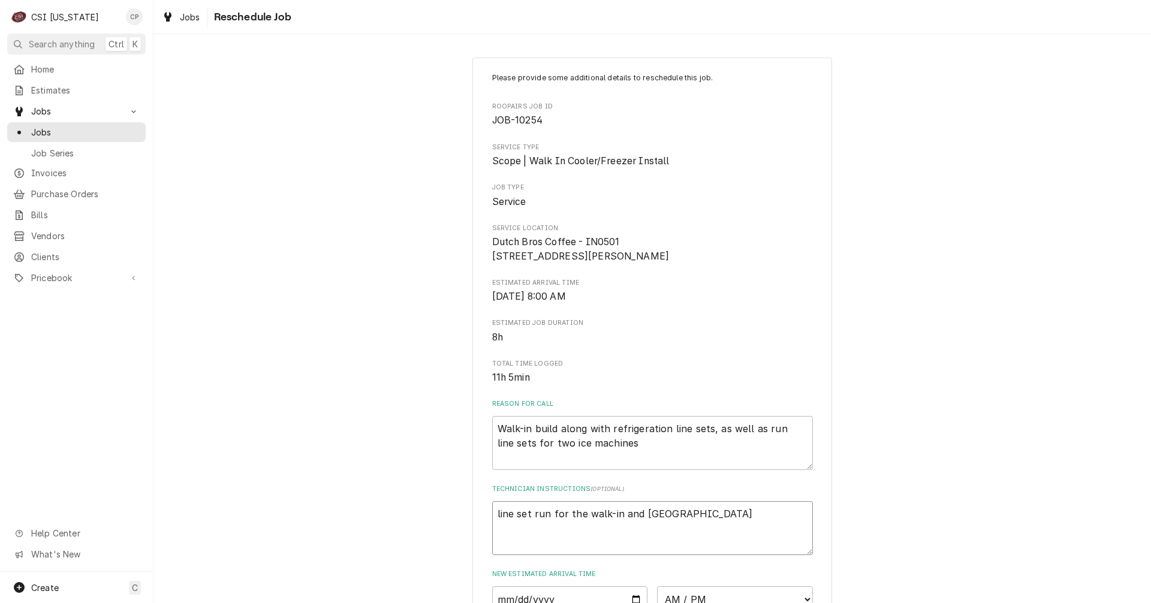
type textarea "x"
type textarea "line set run for the walk-in and two"
type textarea "x"
type textarea "line set run for the walk-in and two"
type textarea "x"
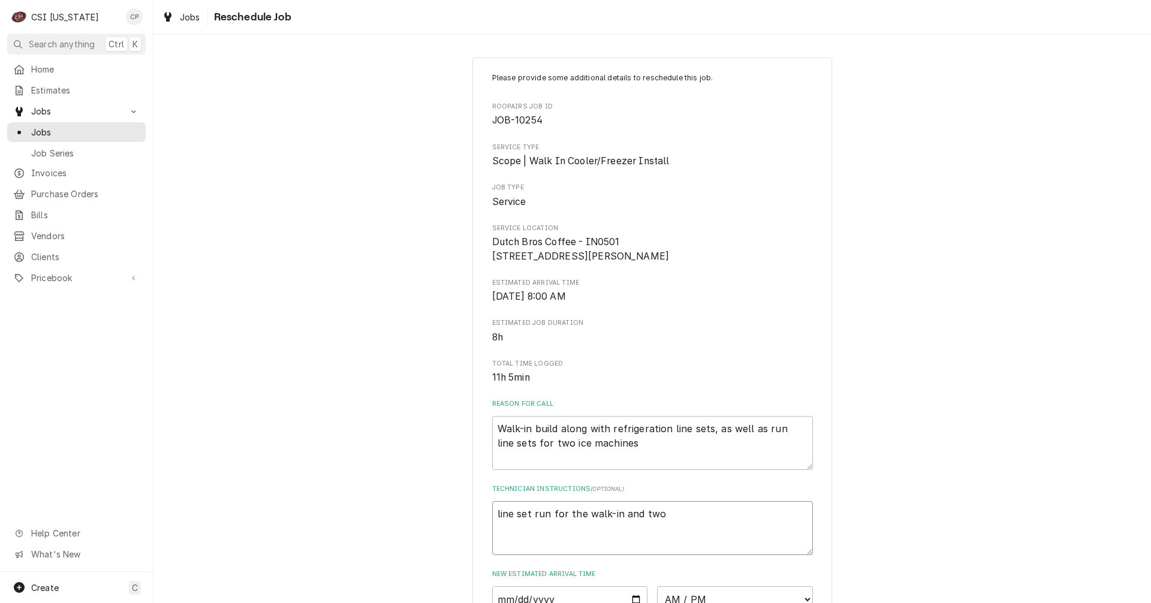
type textarea "line set run for the walk-in and two i"
type textarea "x"
type textarea "line set run for the walk-in and two ic"
type textarea "x"
type textarea "line set run for the walk-in and two ice"
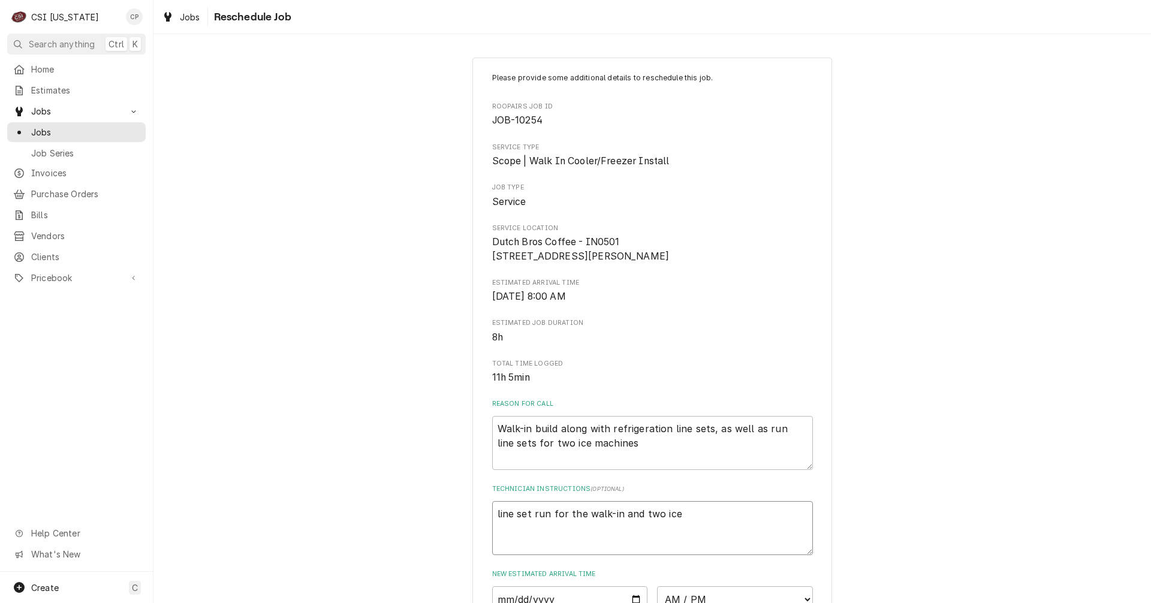
type textarea "x"
type textarea "line set run for the walk-in and two ice"
type textarea "x"
type textarea "line set run for the walk-in and two ice m"
type textarea "x"
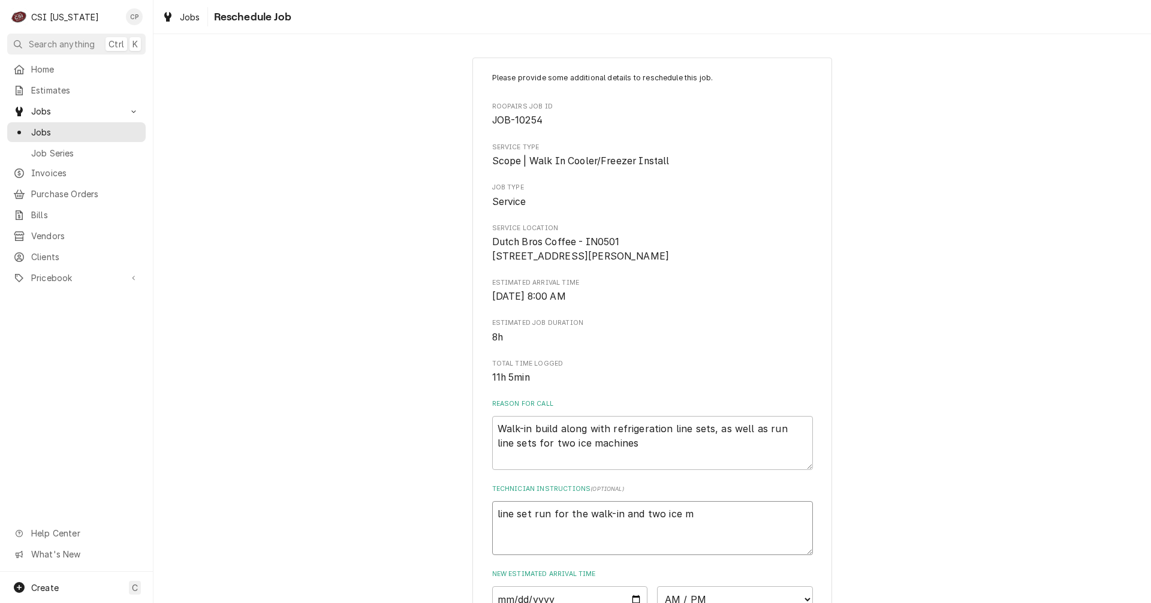
type textarea "line set run for the walk-in and two ice ma"
type textarea "x"
type textarea "line set run for the walk-in and two ice mac"
type textarea "x"
type textarea "line set run for the walk-in and two ice mach"
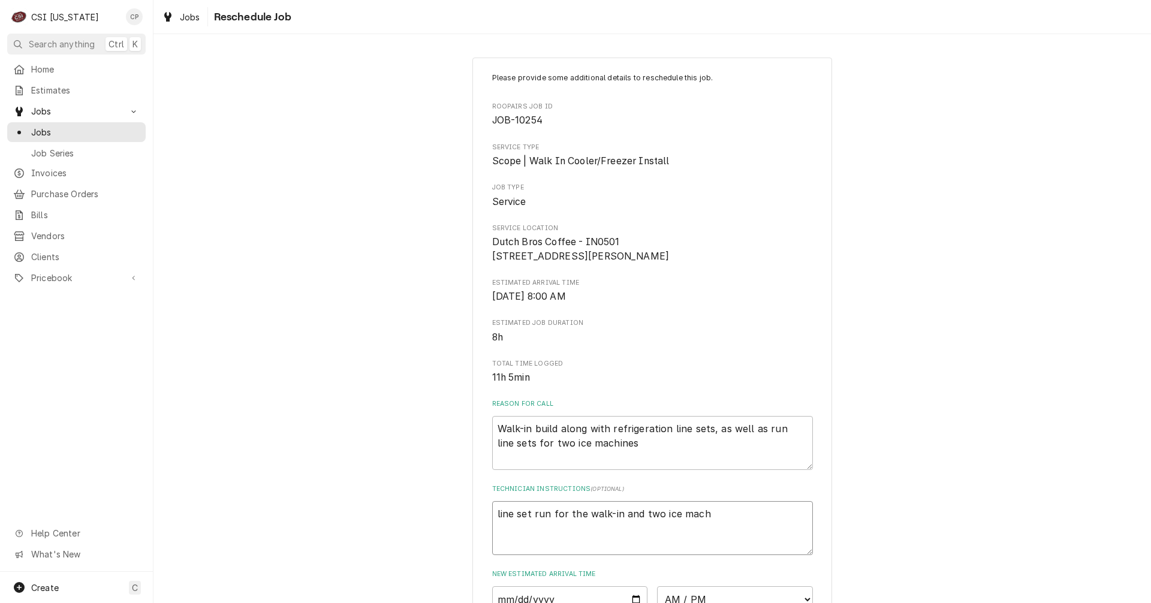
type textarea "x"
type textarea "line set run for the walk-in and two ice machi"
type textarea "x"
type textarea "line set run for the walk-in and two ice machin"
type textarea "x"
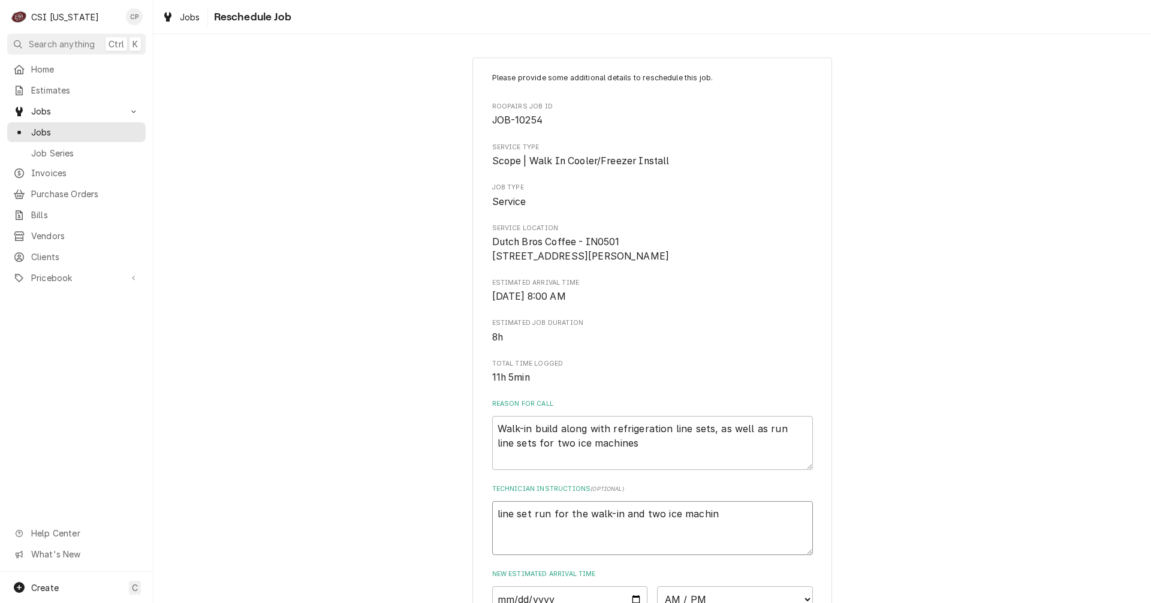
type textarea "line set run for the walk-in and two ice machine"
type textarea "x"
type textarea "line set run for the walk-in and two ice machines"
type textarea "x"
type textarea "line set run for the walk-in and two ice machines"
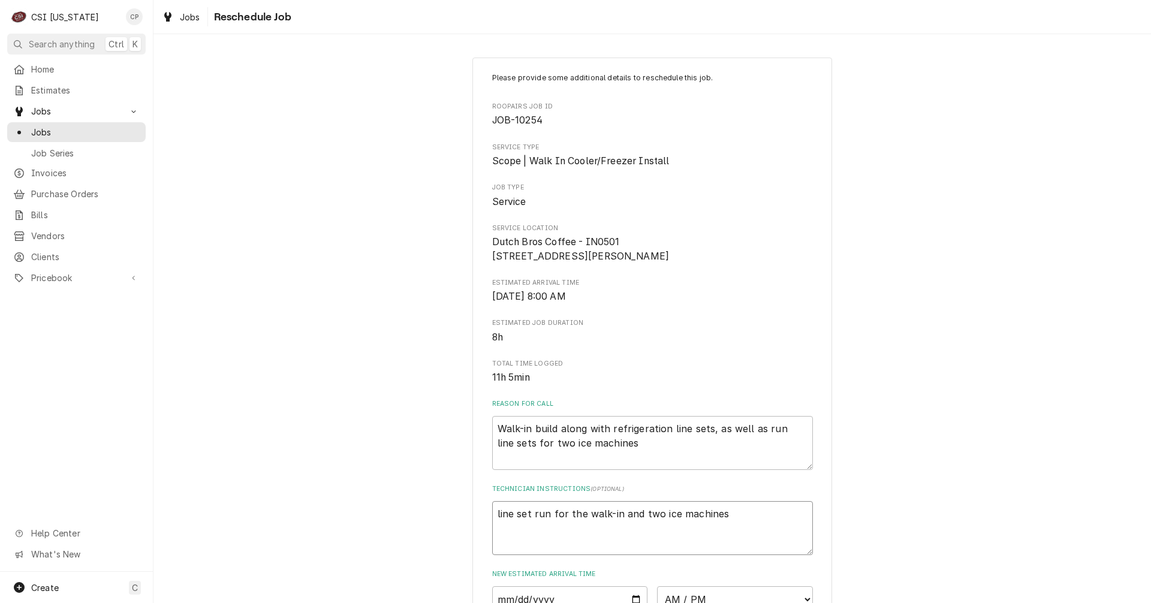
type textarea "x"
type textarea "line set run for the walk-in and two ice machines a"
type textarea "x"
type textarea "line set run for the walk-in and two ice machines an"
type textarea "x"
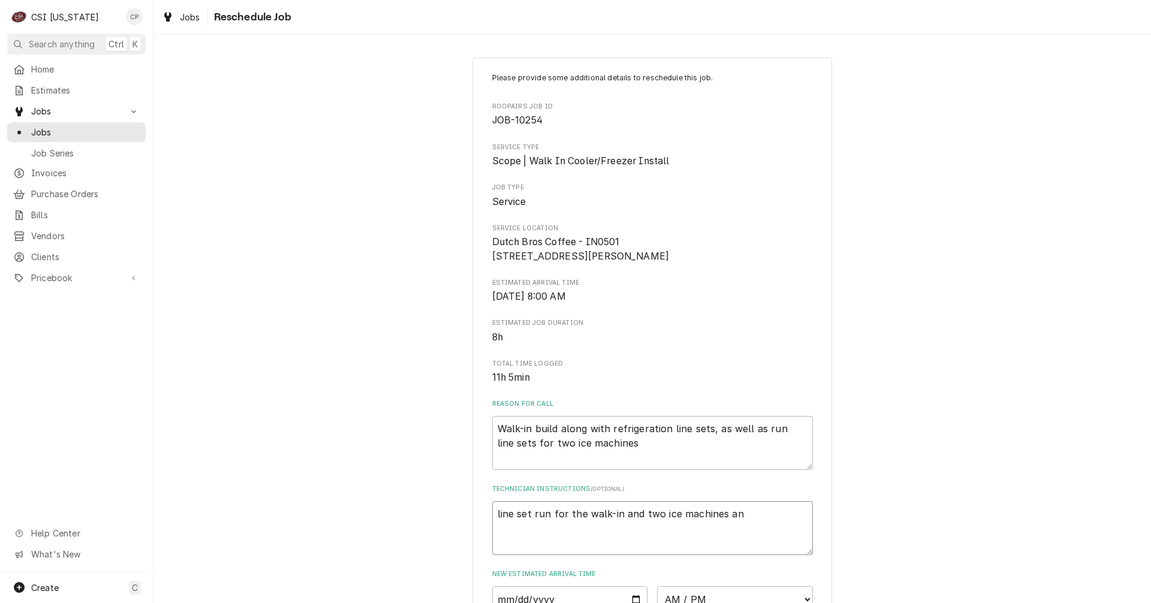
type textarea "line set run for the walk-in and two ice machines and"
type textarea "x"
type textarea "line set run for the walk-in and two ice machines and"
type textarea "x"
type textarea "line set run for the walk-in and two ice machines and s"
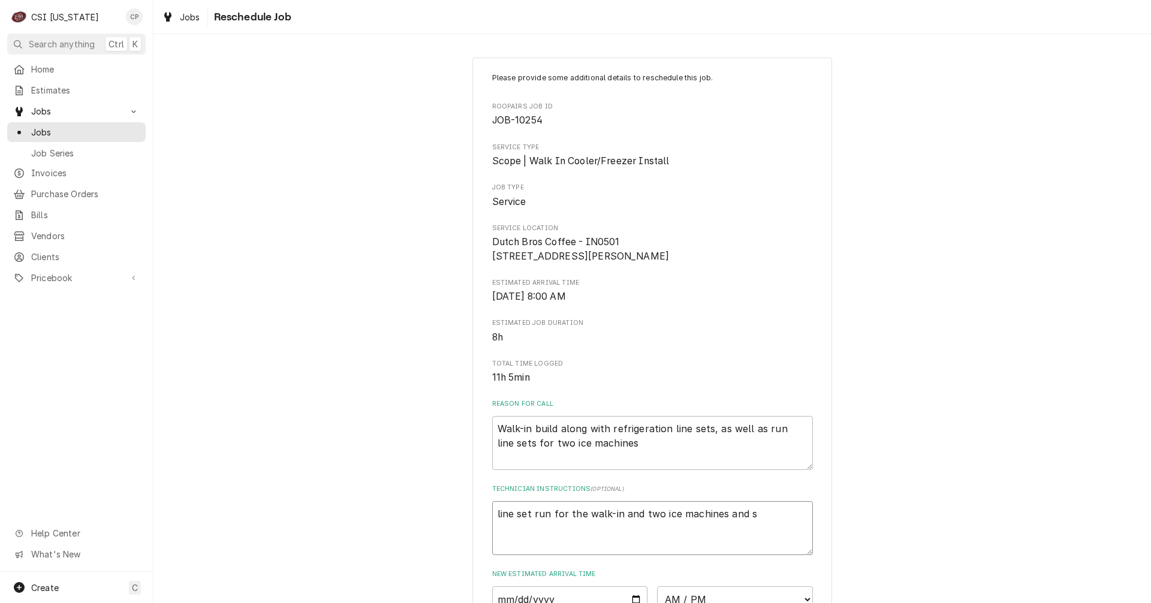
type textarea "x"
type textarea "line set run for the walk-in and two ice machines and sa"
type textarea "x"
type textarea "line set run for the walk-in and two ice machines and s"
type textarea "x"
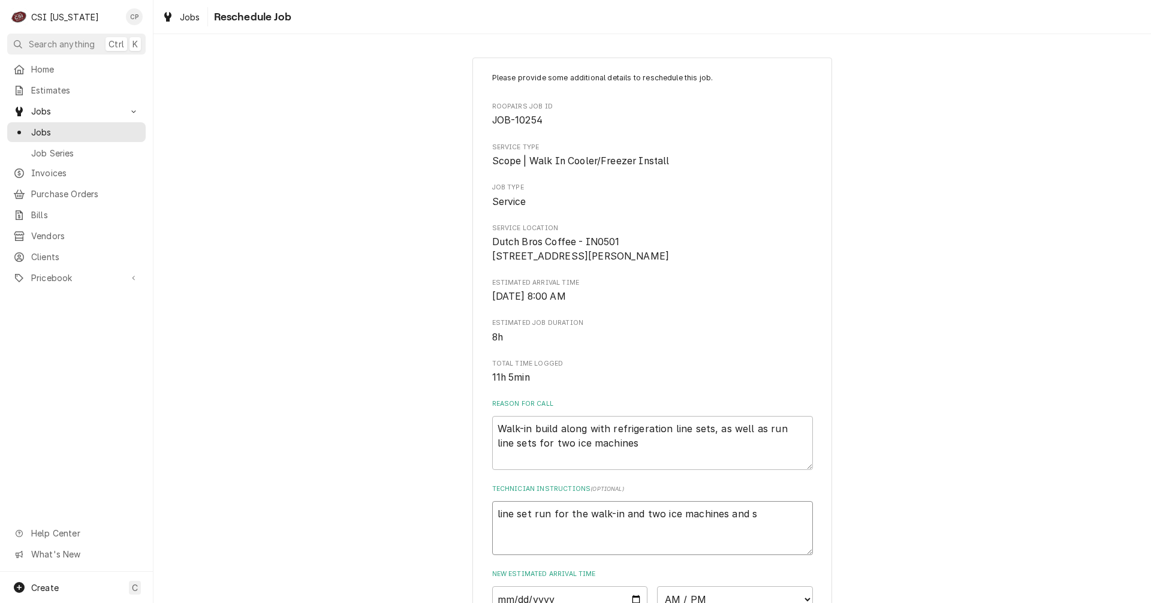
type textarea "line set run for the walk-in and two ice machines and st"
type textarea "x"
type textarea "line set run for the walk-in and two ice machines and sta"
type textarea "x"
type textarea "line set run for the walk-in and two ice machines and star"
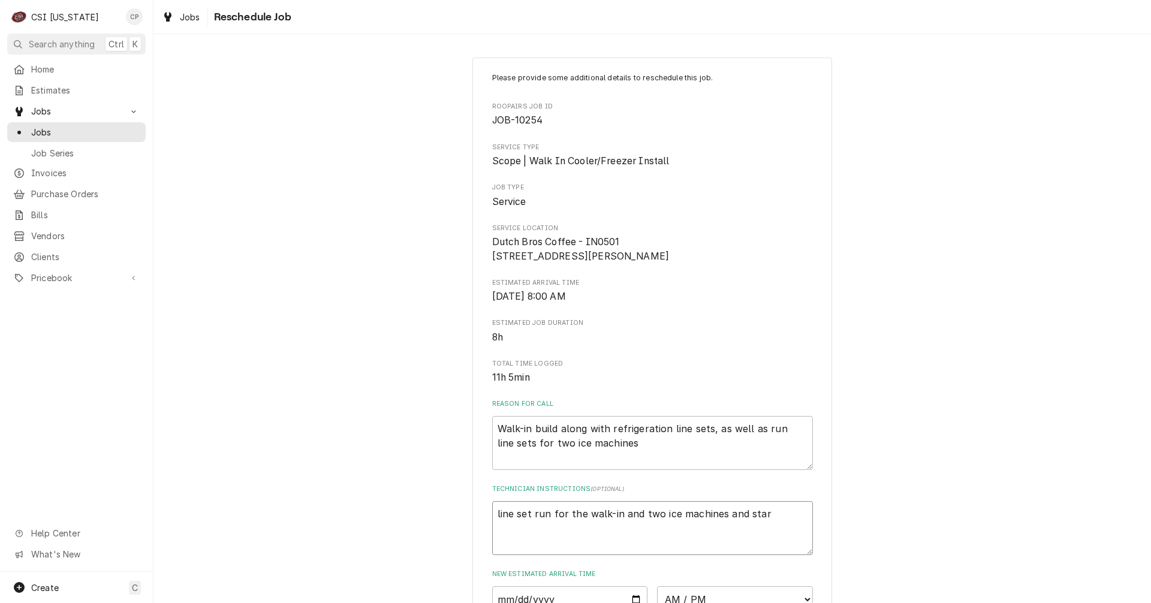
type textarea "x"
type textarea "line set run for the walk-in and two ice machines and start"
type textarea "x"
type textarea "line set run for the walk-in and two ice machines and start"
type textarea "x"
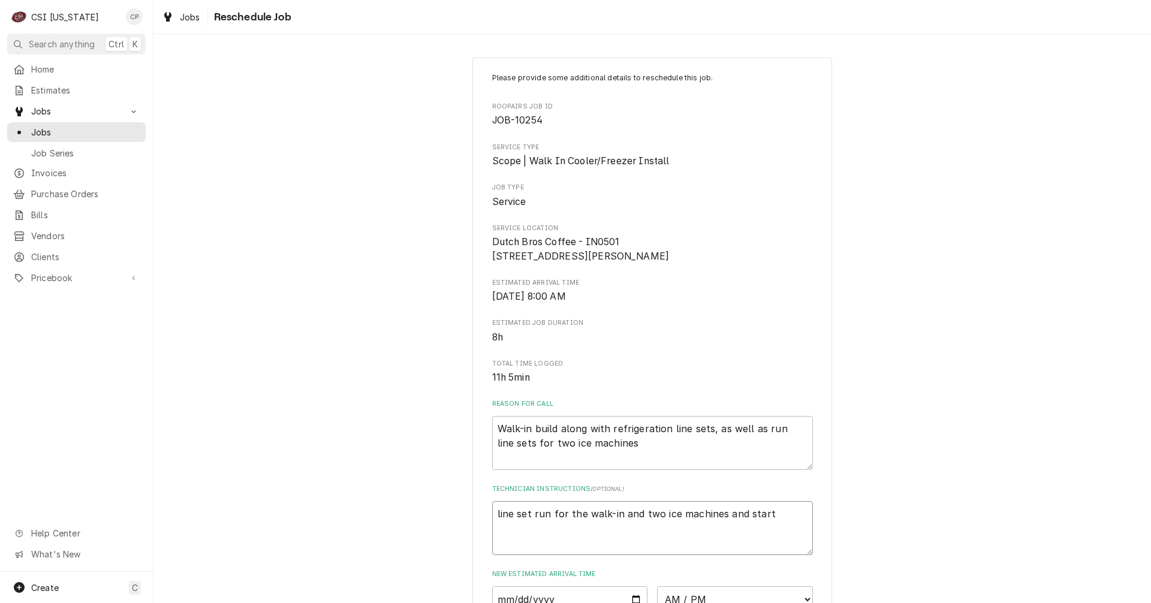
type textarea "line set run for the walk-in and two ice machines and start u"
type textarea "x"
type textarea "line set run for the walk-in and two ice machines and start up"
type textarea "x"
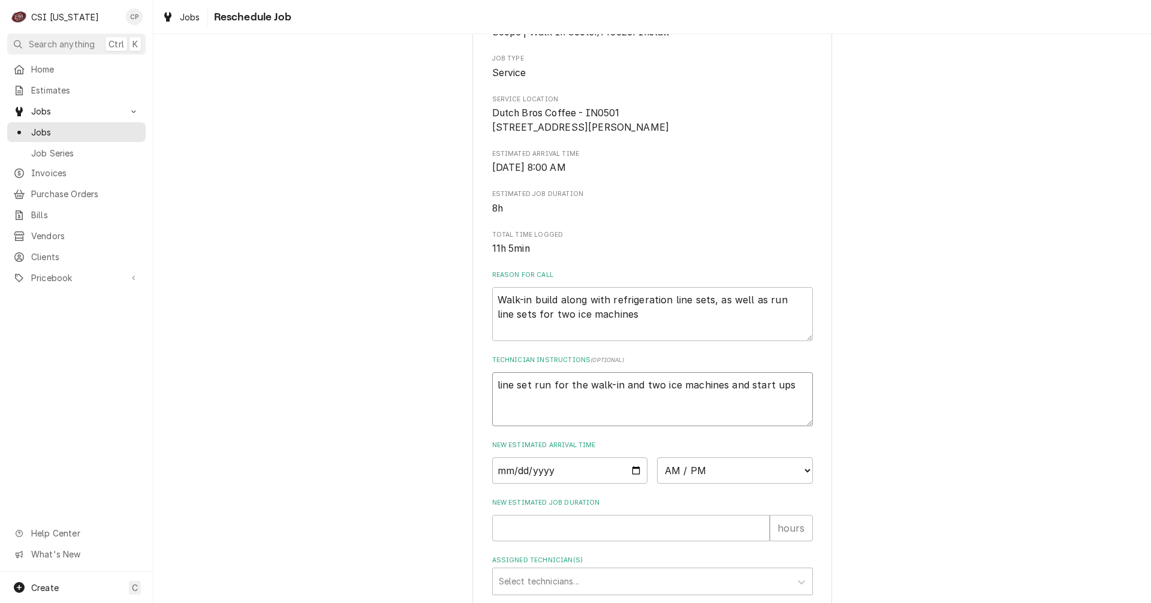
scroll to position [293, 0]
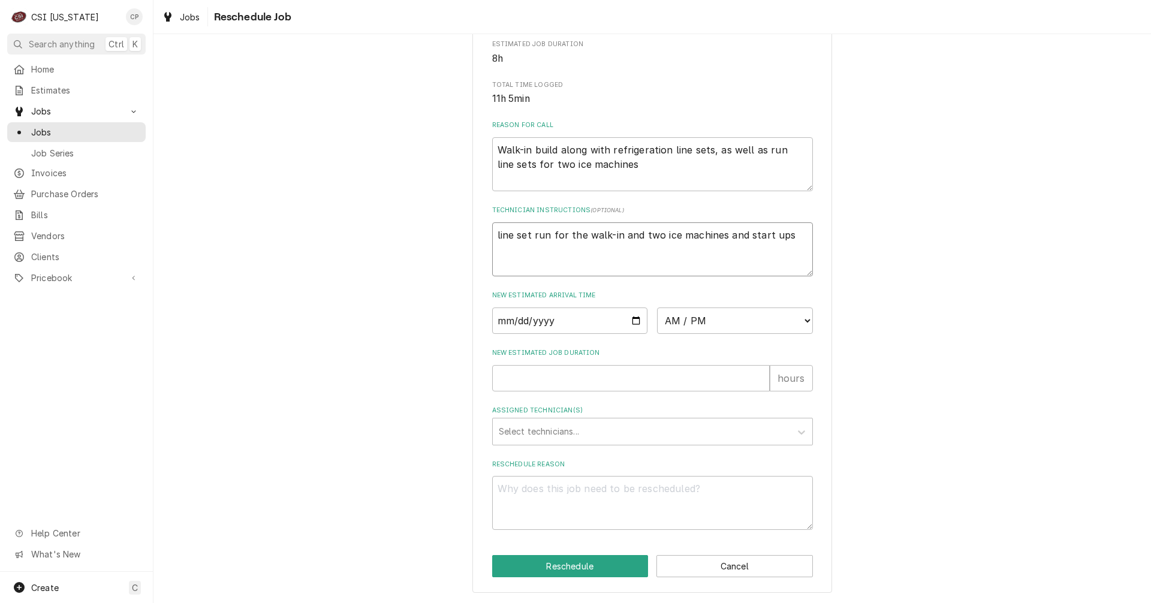
type textarea "line set run for the walk-in and two ice machines and start ups"
click at [638, 320] on input "Date" at bounding box center [570, 321] width 156 height 26
click at [631, 320] on input "Date" at bounding box center [570, 321] width 156 height 26
type textarea "x"
type input "2025-08-18"
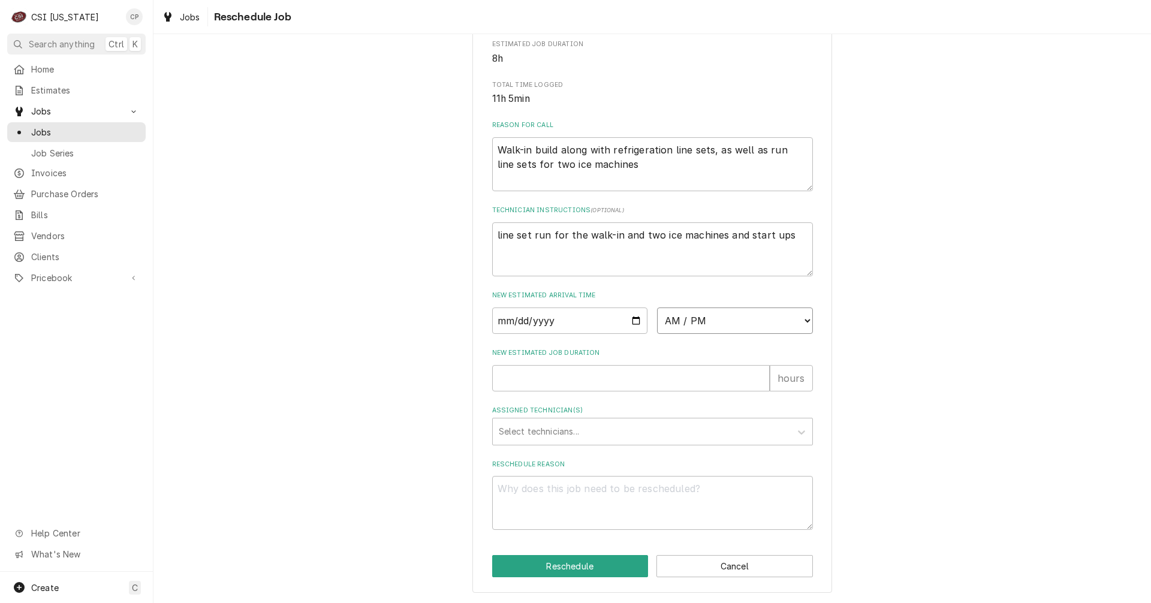
click at [801, 321] on select "AM / PM 6:00 AM 6:15 AM 6:30 AM 6:45 AM 7:00 AM 7:15 AM 7:30 AM 7:45 AM 8:00 AM…" at bounding box center [735, 321] width 156 height 26
select select "07:00:00"
click at [657, 308] on select "AM / PM 6:00 AM 6:15 AM 6:30 AM 6:45 AM 7:00 AM 7:15 AM 7:30 AM 7:45 AM 8:00 AM…" at bounding box center [735, 321] width 156 height 26
click at [526, 375] on input "New Estimated Job Duration" at bounding box center [631, 378] width 278 height 26
type textarea "x"
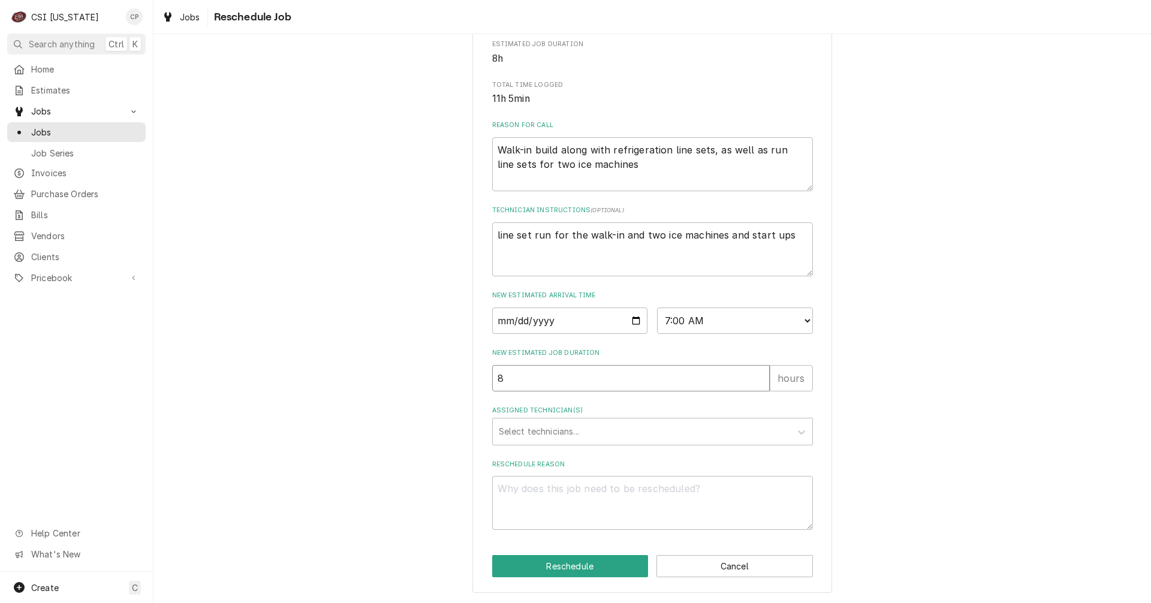
type input "8"
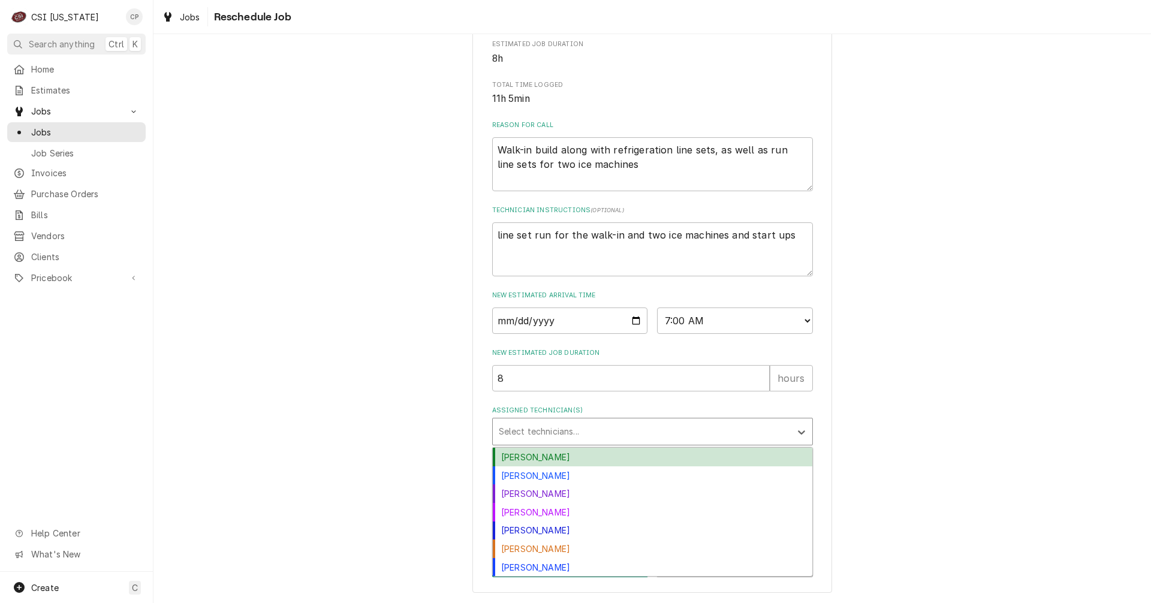
click at [519, 423] on div "Assigned Technician(s)" at bounding box center [642, 432] width 286 height 22
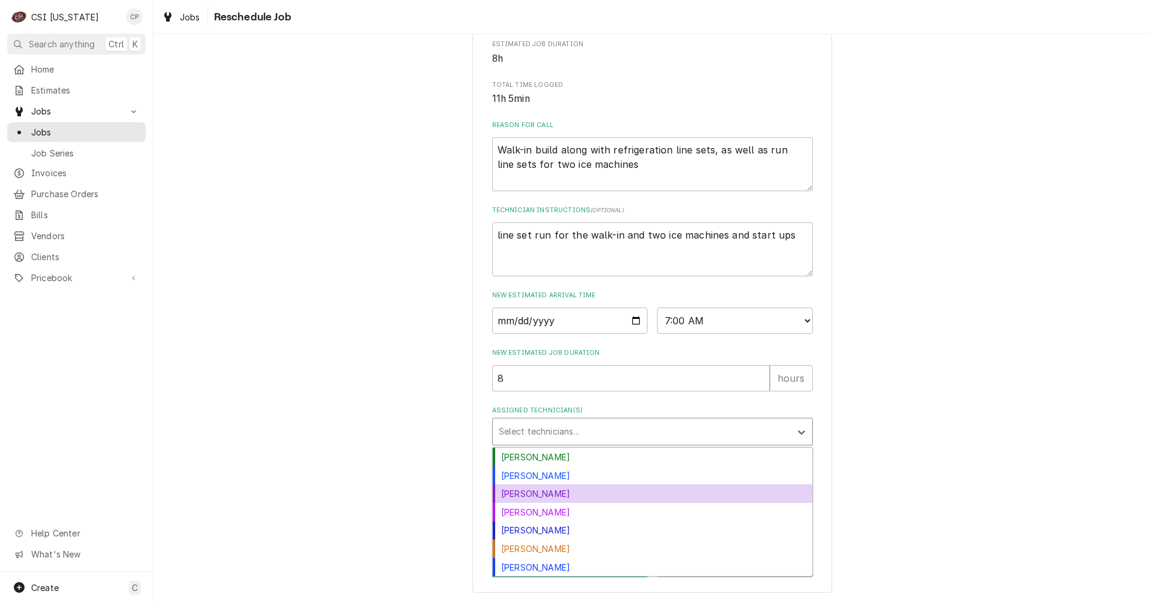
click at [534, 491] on div "Jay Maiden" at bounding box center [653, 493] width 320 height 19
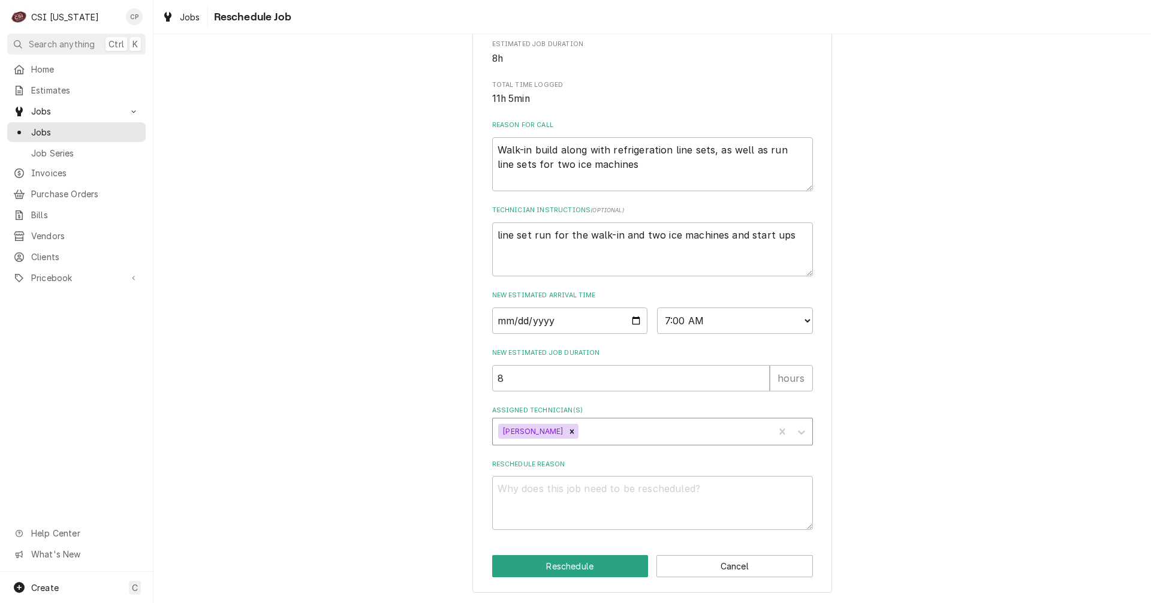
click at [594, 430] on div "Assigned Technician(s)" at bounding box center [674, 432] width 187 height 22
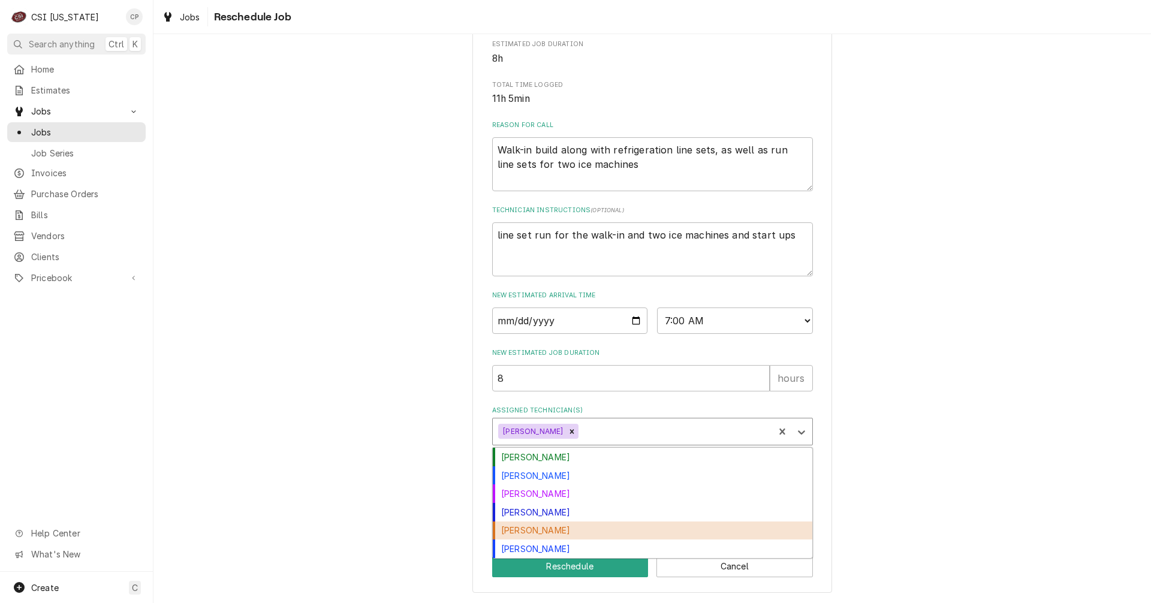
click at [539, 526] on div "Jesus Salas" at bounding box center [653, 531] width 320 height 19
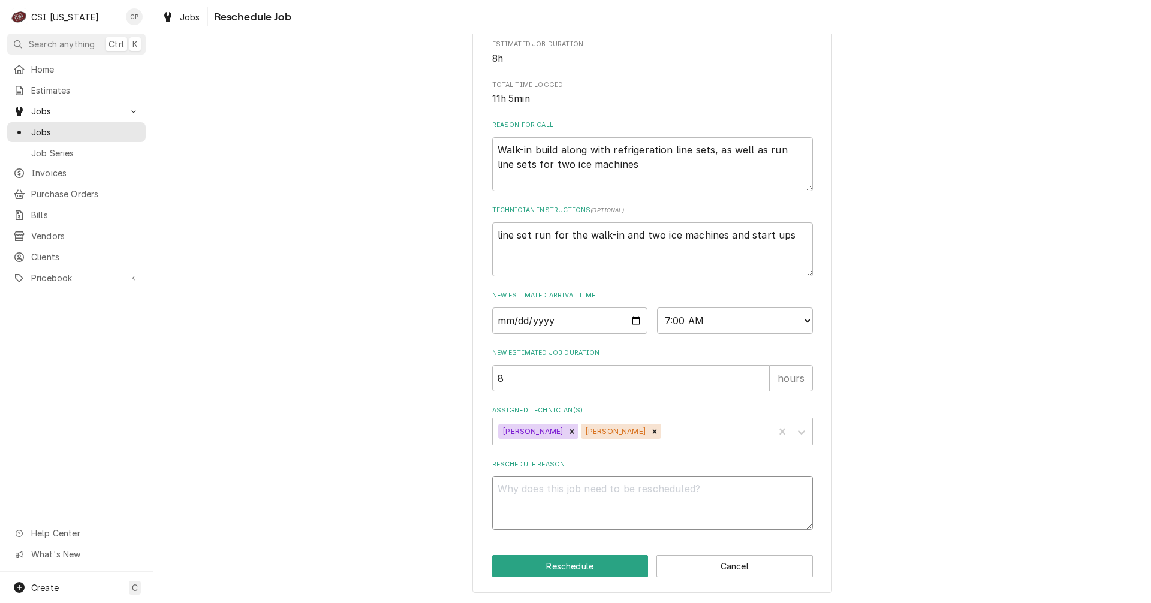
click at [525, 492] on textarea "Reschedule Reason" at bounding box center [652, 503] width 321 height 54
drag, startPoint x: 786, startPoint y: 237, endPoint x: 494, endPoint y: 247, distance: 292.1
click at [492, 248] on textarea "line set run for the walk-in and two ice machines and start ups" at bounding box center [652, 249] width 321 height 54
type textarea "x"
click at [517, 491] on textarea "Reschedule Reason" at bounding box center [652, 503] width 321 height 54
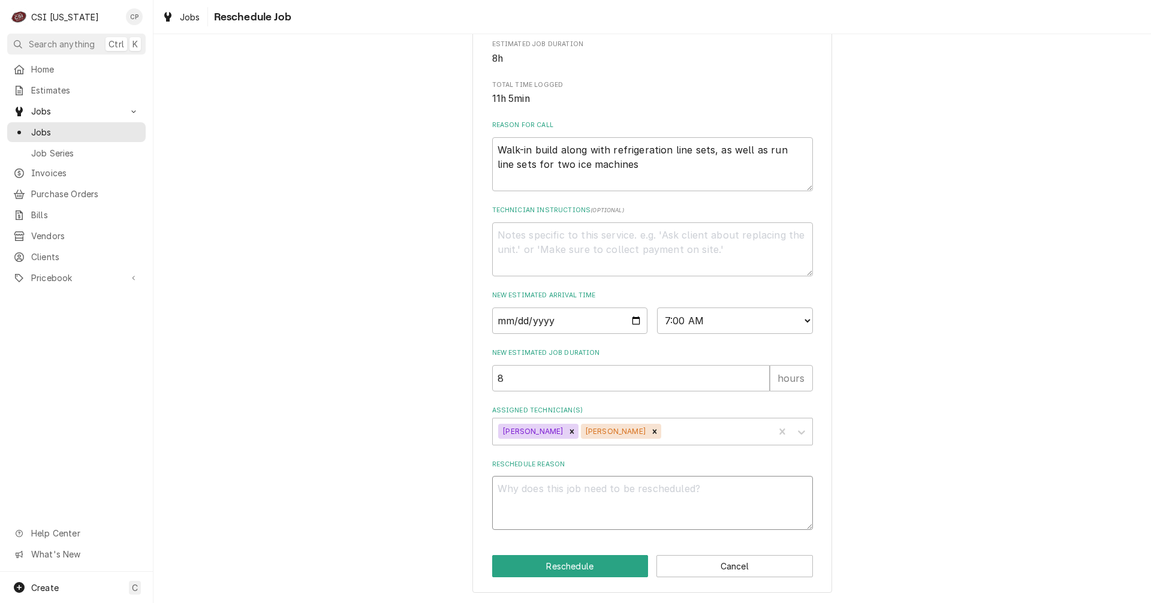
paste textarea "line set run for the walk-in and two ice machines and start ups"
type textarea "x"
click at [739, 486] on textarea "line set run for the walk-in and two ice machines and start ups" at bounding box center [652, 503] width 321 height 54
click at [740, 486] on textarea "line set run for the walk-in and two ice machines and start ups" at bounding box center [652, 503] width 321 height 54
type textarea "line set run for the walk-in and two ice machines and start ups"
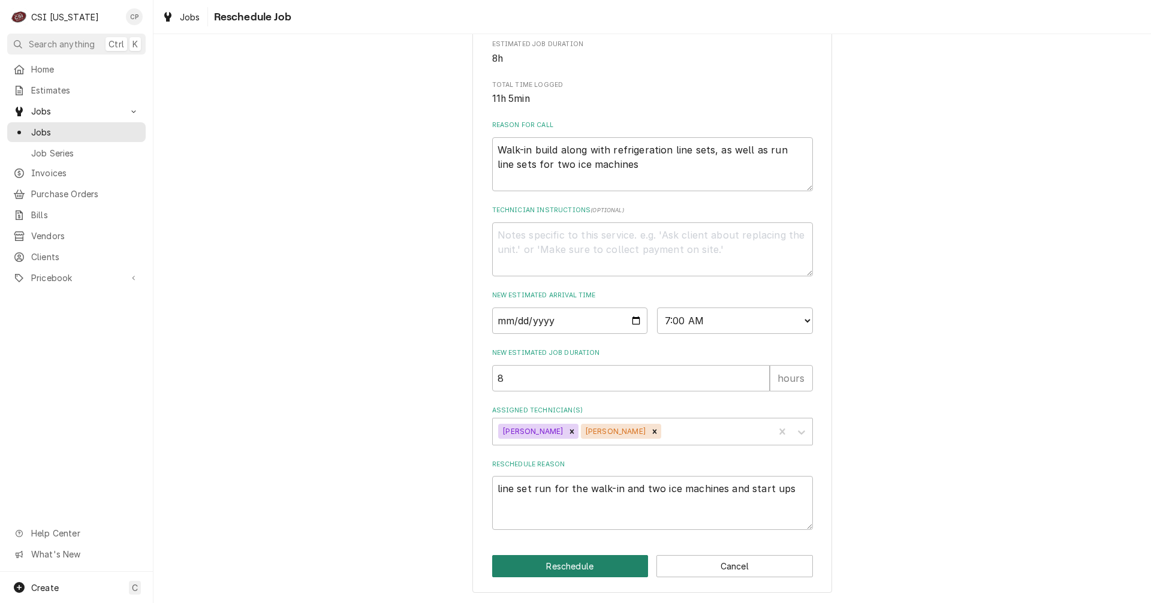
click at [586, 566] on button "Reschedule" at bounding box center [570, 566] width 156 height 22
type textarea "x"
